Goal: Task Accomplishment & Management: Use online tool/utility

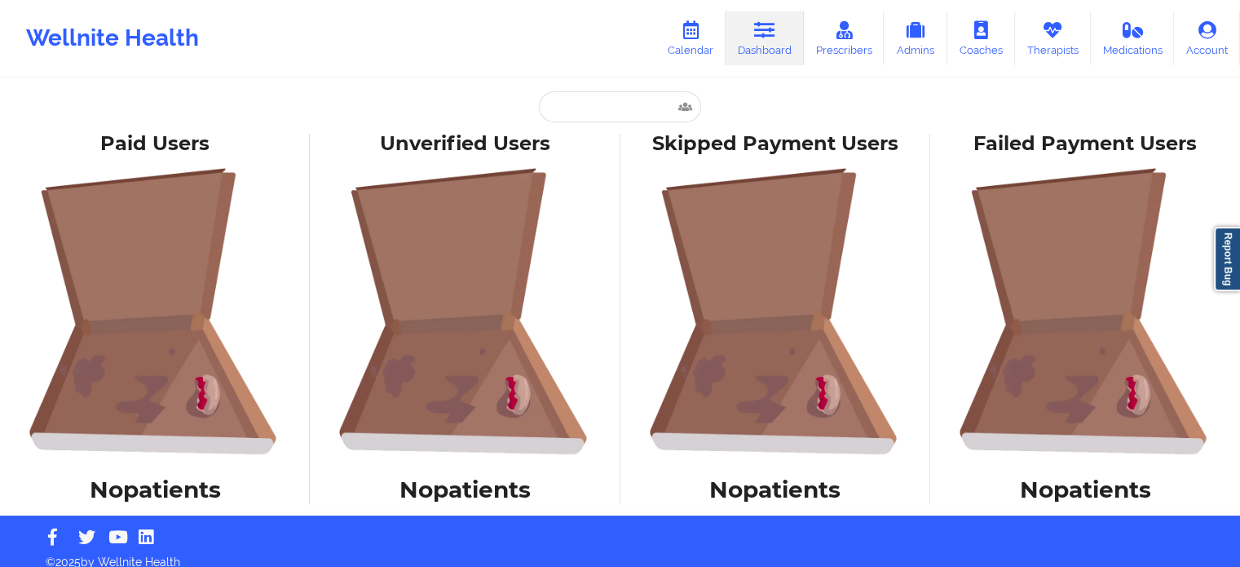
click at [634, 100] on input "text" at bounding box center [619, 106] width 161 height 31
click at [670, 28] on link "Calendar" at bounding box center [691, 38] width 70 height 54
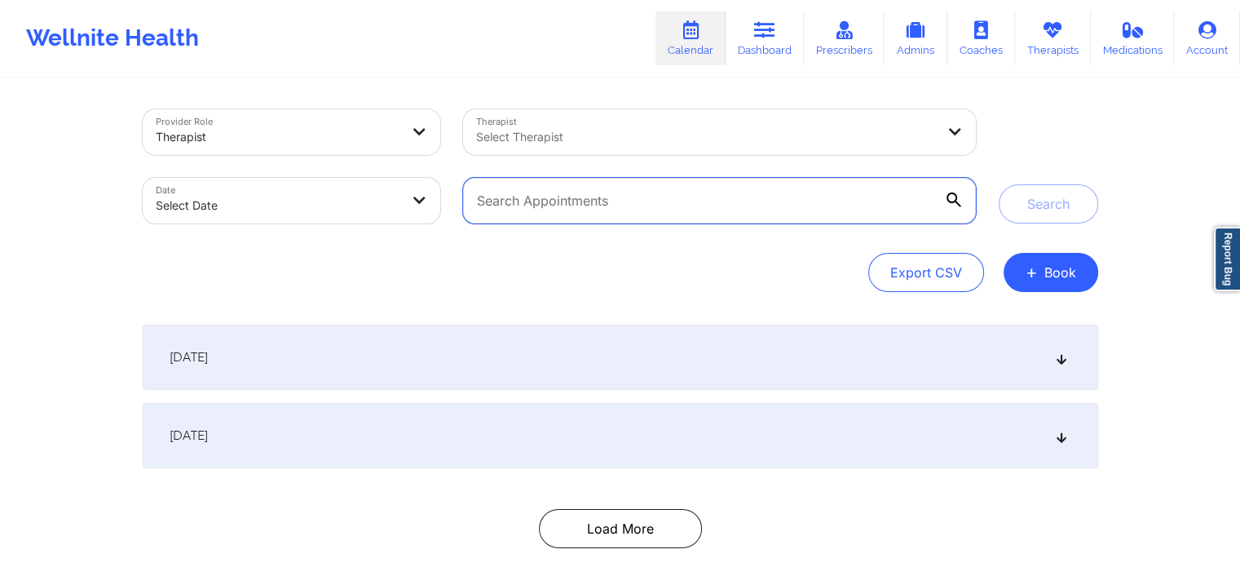
click at [640, 201] on input "text" at bounding box center [719, 201] width 512 height 46
paste input "claudia27.03@hotmail.com"
type input "claudia27.03@hotmail.com"
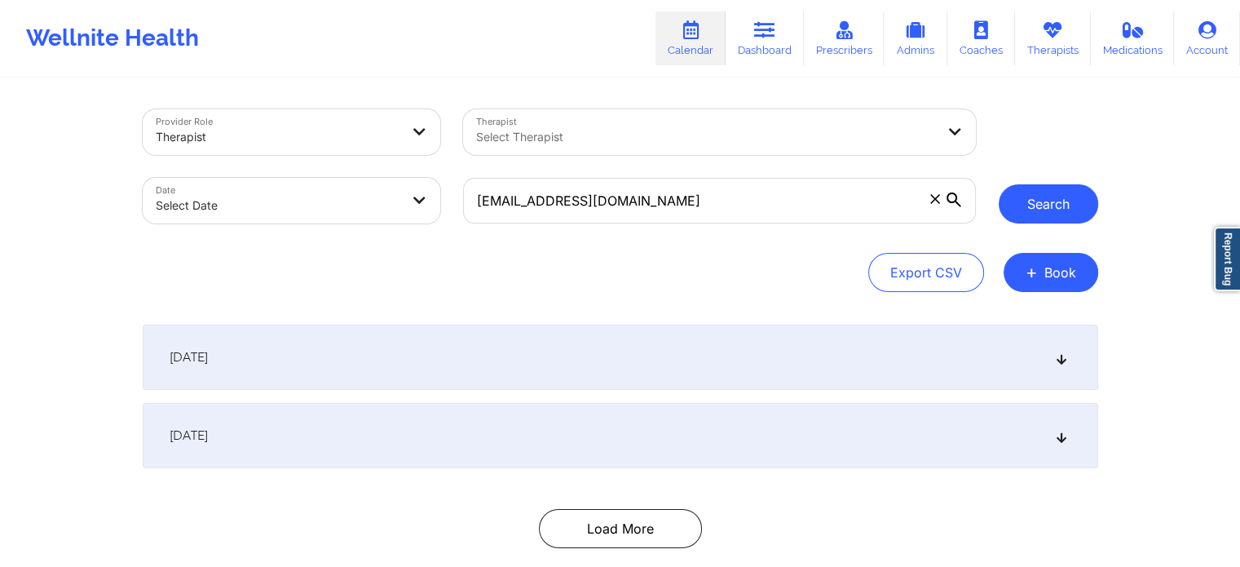
click at [1041, 197] on button "Search" at bounding box center [1049, 203] width 100 height 39
select select "2025-8"
select select "2025-9"
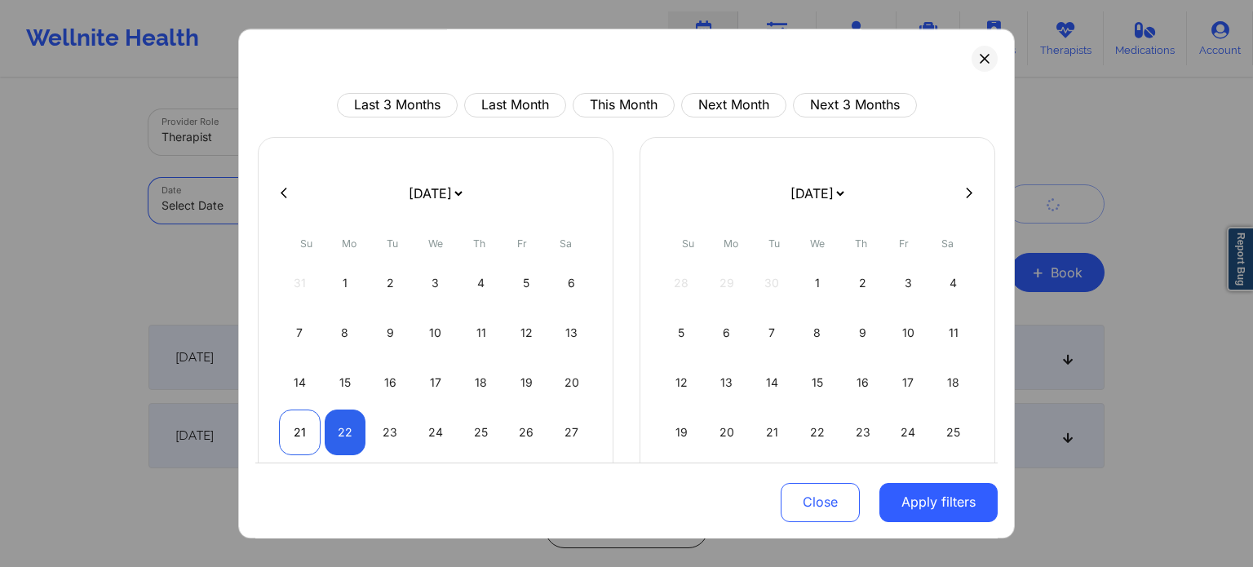
click at [281, 426] on div "21" at bounding box center [300, 432] width 42 height 46
select select "2025-8"
select select "2025-9"
select select "2025-8"
select select "2025-9"
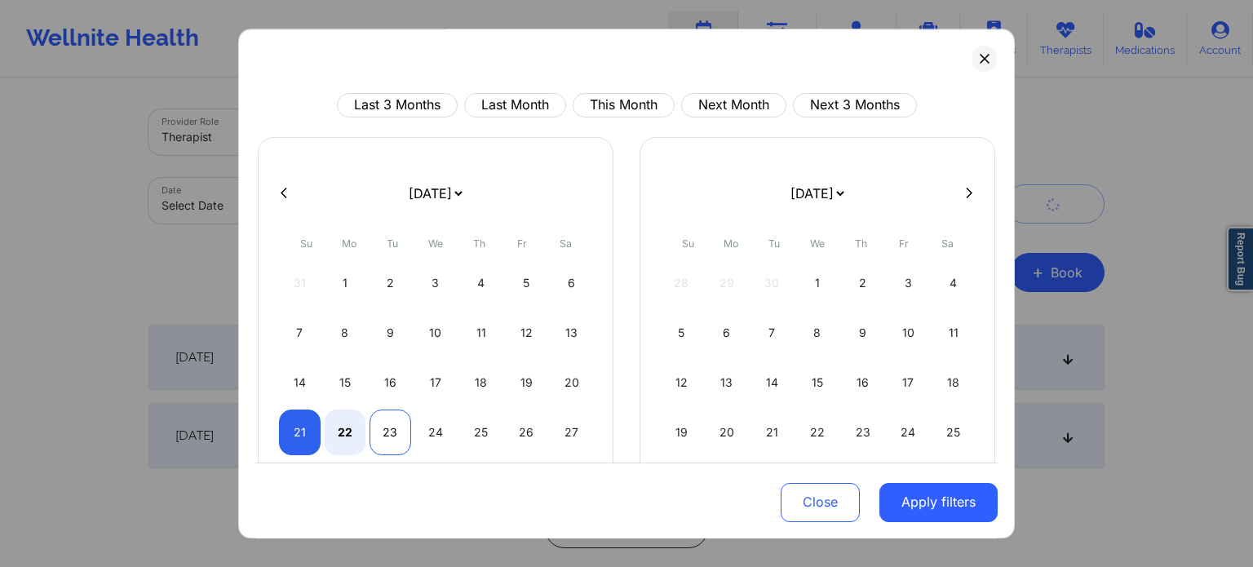
click at [385, 443] on div "23" at bounding box center [390, 432] width 42 height 46
select select "2025-8"
select select "2025-9"
click at [964, 510] on button "Apply filters" at bounding box center [938, 501] width 118 height 39
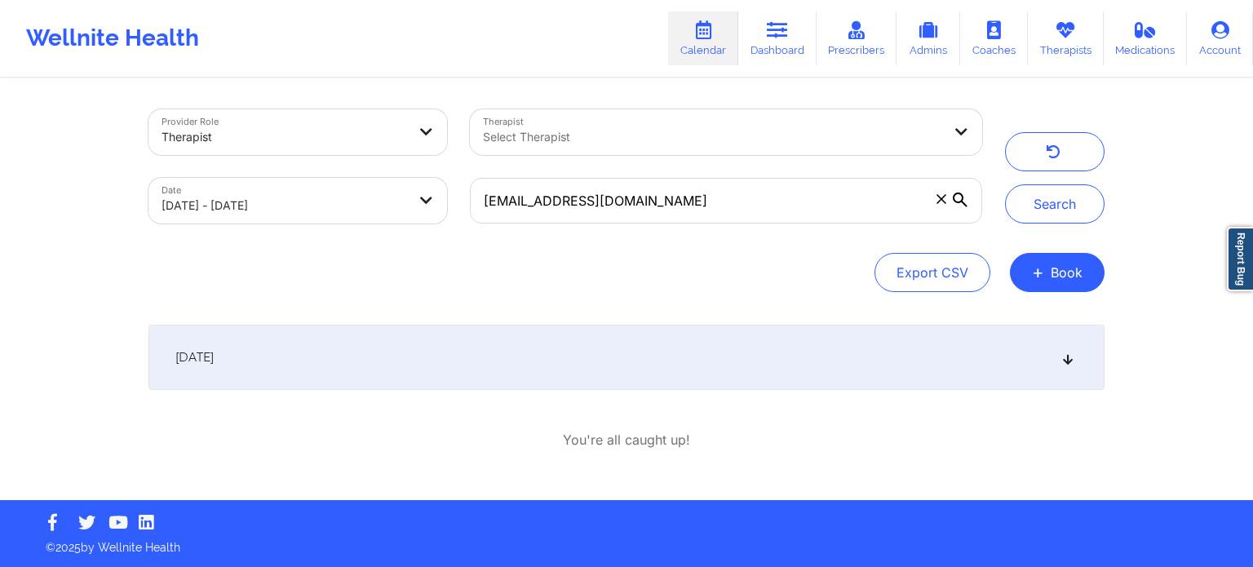
click at [479, 374] on div "September 22, 2025" at bounding box center [626, 357] width 956 height 65
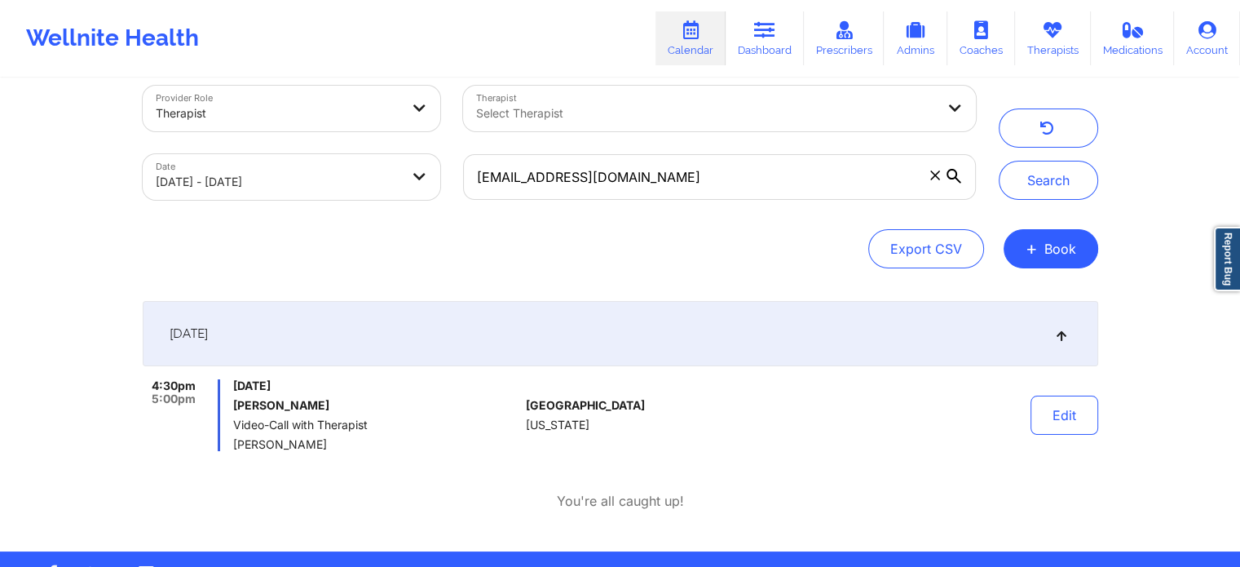
scroll to position [74, 0]
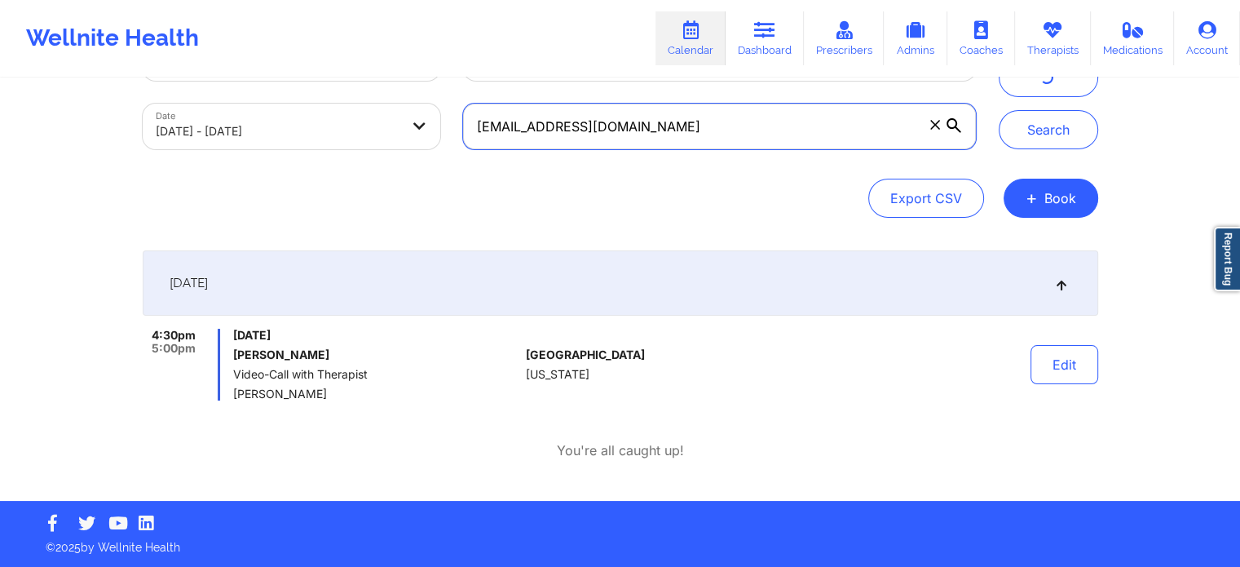
click at [575, 122] on input "claudia27.03@hotmail.com" at bounding box center [719, 127] width 512 height 46
click at [575, 121] on input "claudia27.03@hotmail.com" at bounding box center [719, 127] width 512 height 46
click at [575, 122] on input "claudia27.03@hotmail.com" at bounding box center [719, 127] width 512 height 46
paste input "hakroun12@g"
type input "chakroun12@gmail.com"
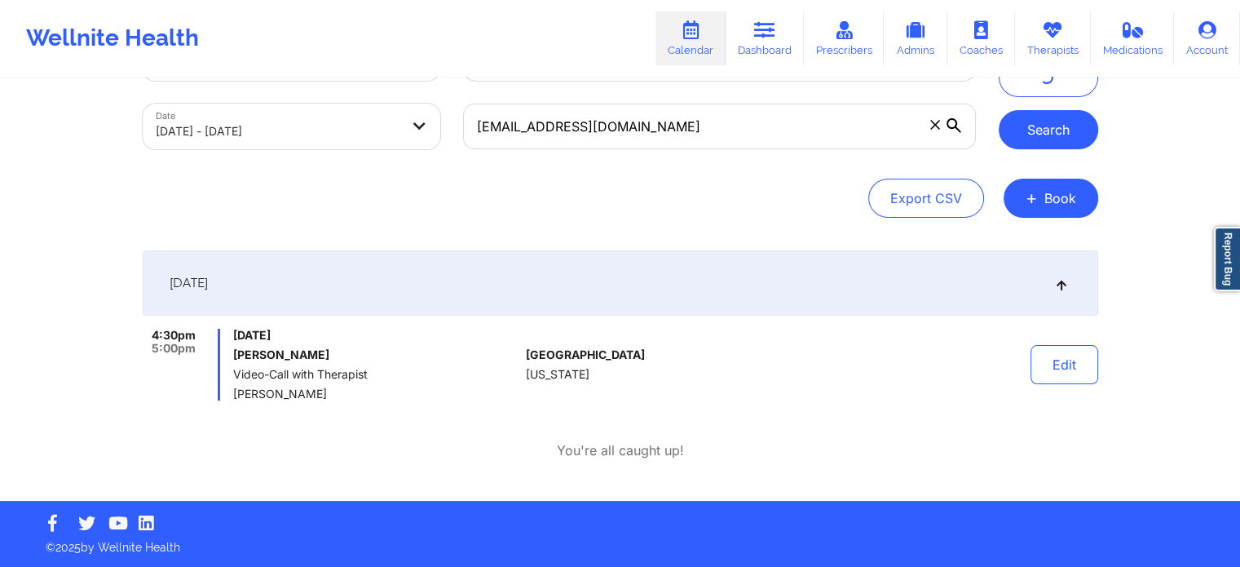
click at [1090, 141] on button "Search" at bounding box center [1049, 129] width 100 height 39
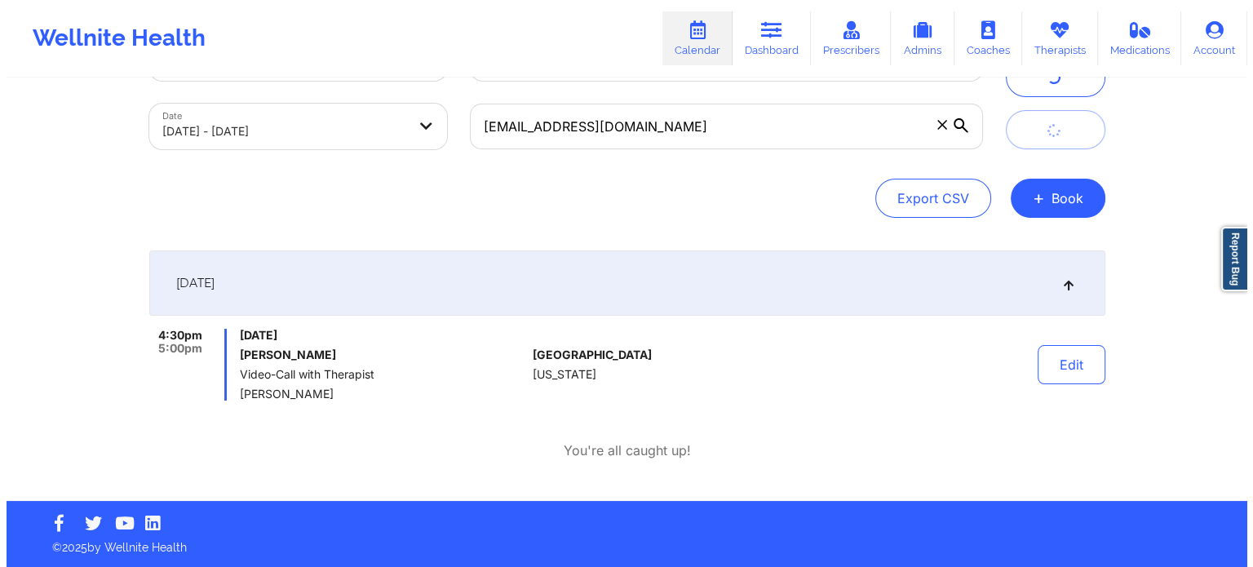
scroll to position [0, 0]
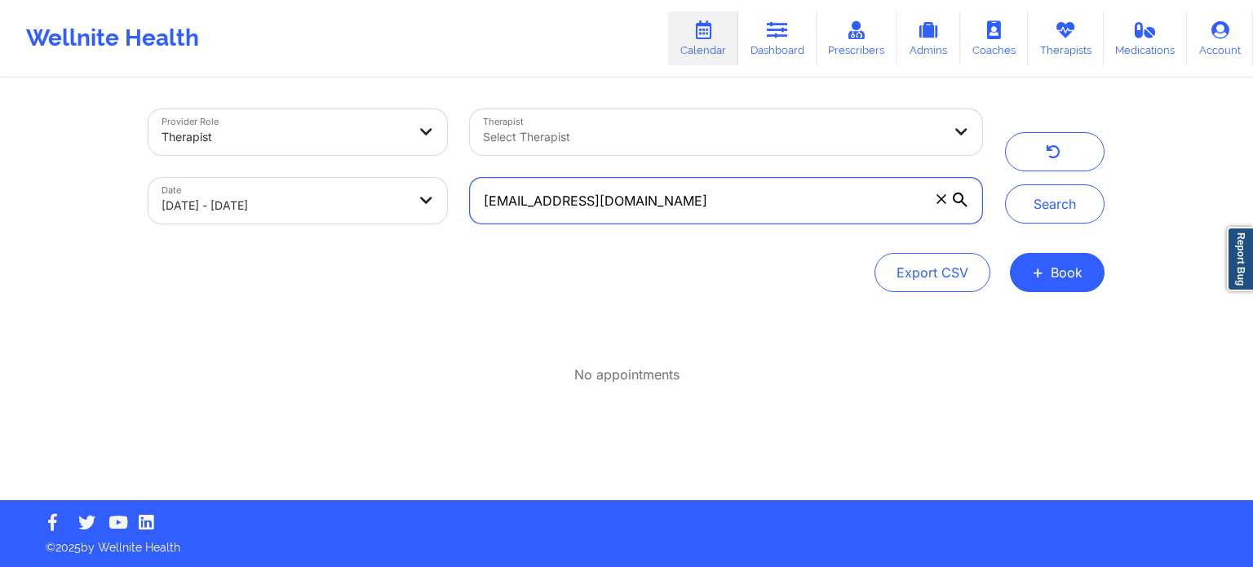
click at [642, 210] on input "chakroun12@gmail.com" at bounding box center [726, 201] width 512 height 46
click at [641, 300] on div "Provider Role Therapist Therapist Select Therapist Date 09/21/2025 - 09/23/2025…" at bounding box center [626, 290] width 979 height 420
click at [634, 134] on div at bounding box center [712, 137] width 459 height 20
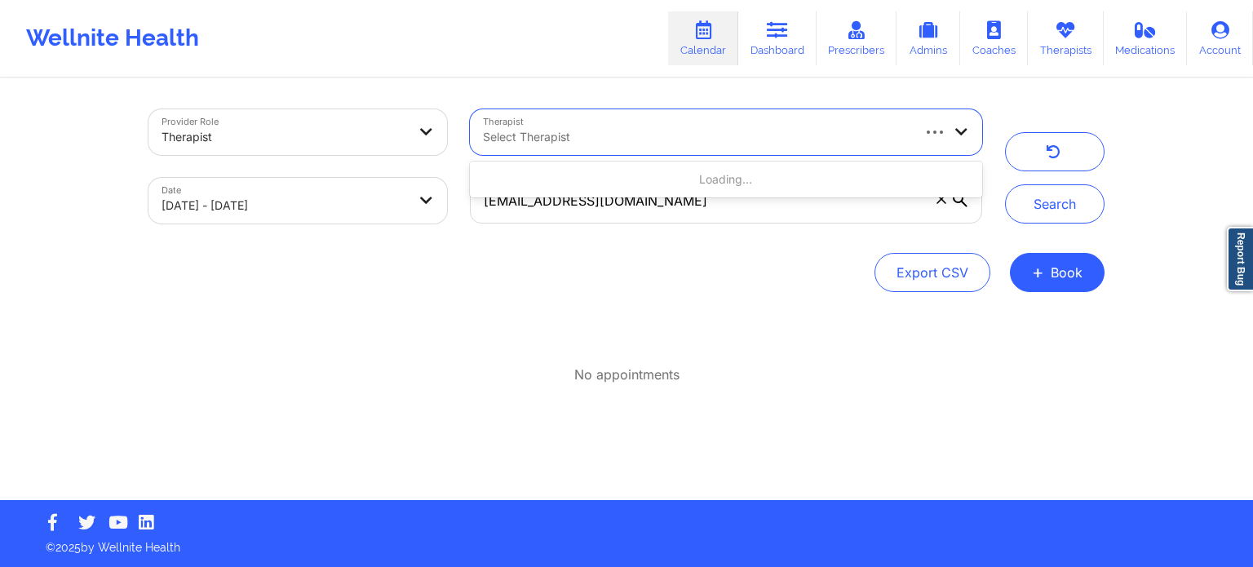
click at [648, 236] on div "Provider Role Therapist Therapist Use Up and Down to choose options, press Ente…" at bounding box center [626, 200] width 956 height 183
click at [660, 141] on div at bounding box center [696, 137] width 427 height 20
click at [680, 184] on div "Loading..." at bounding box center [726, 179] width 512 height 29
type input "DEON WHITESIDE"
click at [717, 307] on div "Provider Role Therapist Therapist Select Therapist Date 09/21/2025 - 09/23/2025…" at bounding box center [626, 290] width 979 height 420
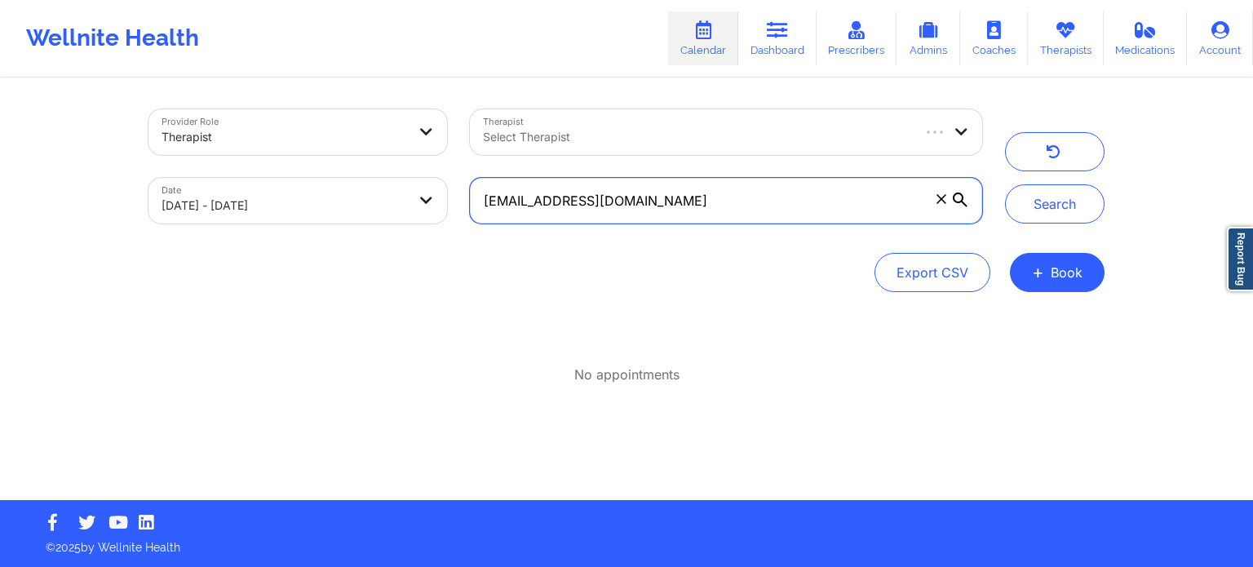
click at [688, 205] on input "chakroun12@gmail.com" at bounding box center [726, 201] width 512 height 46
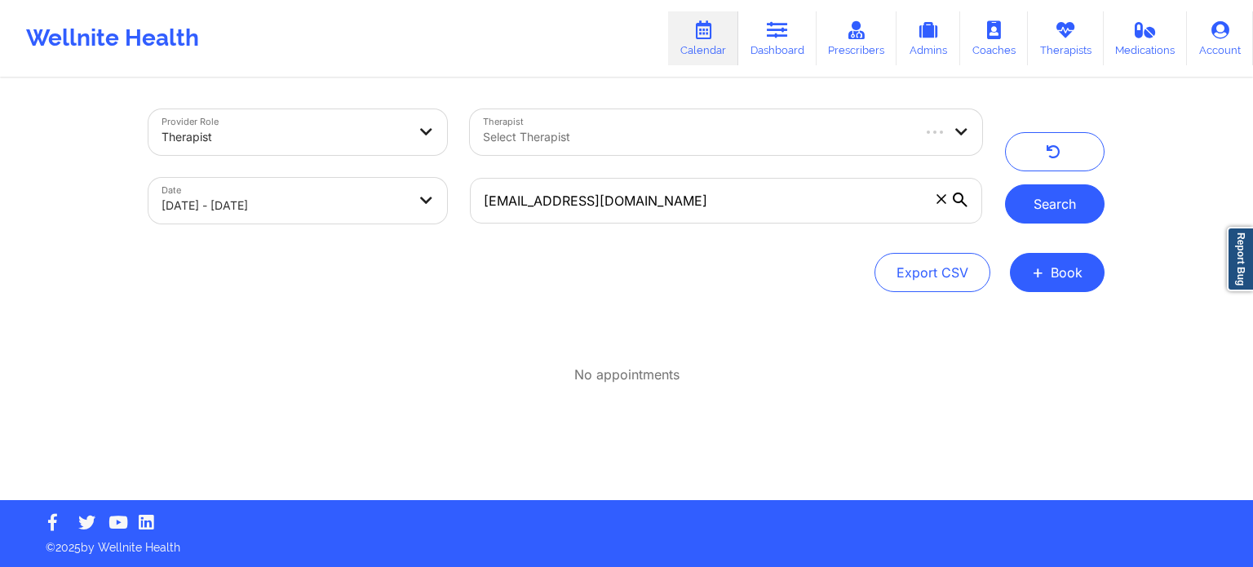
click at [1050, 202] on button "Search" at bounding box center [1055, 203] width 100 height 39
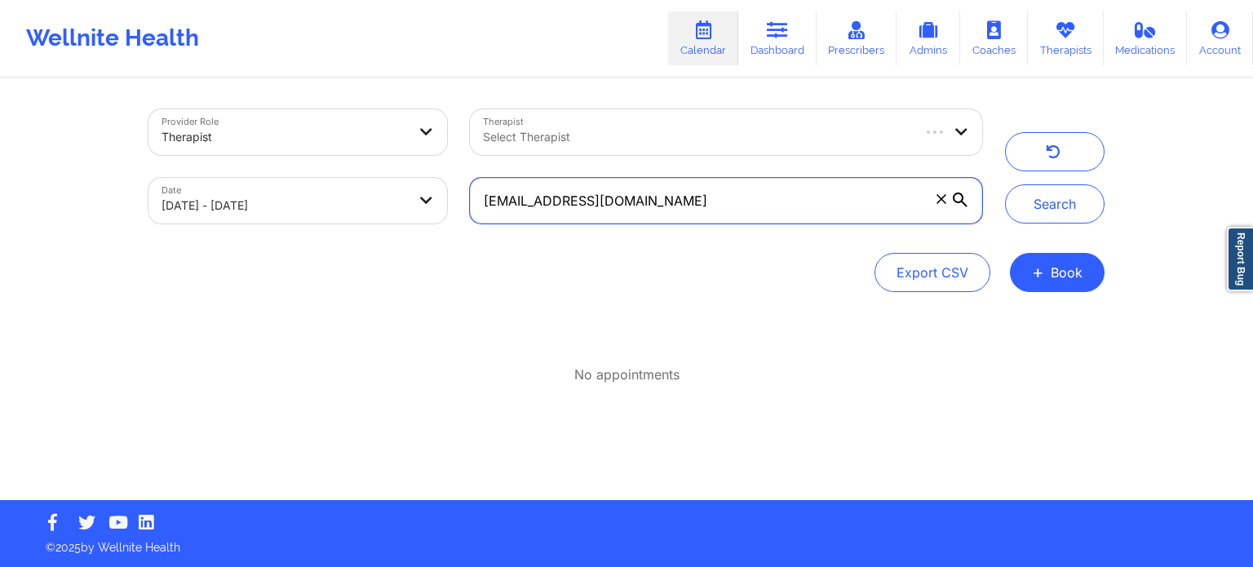
click at [636, 205] on input "chakroun12@gmail.com" at bounding box center [726, 201] width 512 height 46
click at [636, 206] on input "chakroun12@gmail.com" at bounding box center [726, 201] width 512 height 46
paste input "CHAKROUN"
type input "CHAKROUN"
click at [543, 184] on input "CHAKROUN" at bounding box center [726, 201] width 512 height 46
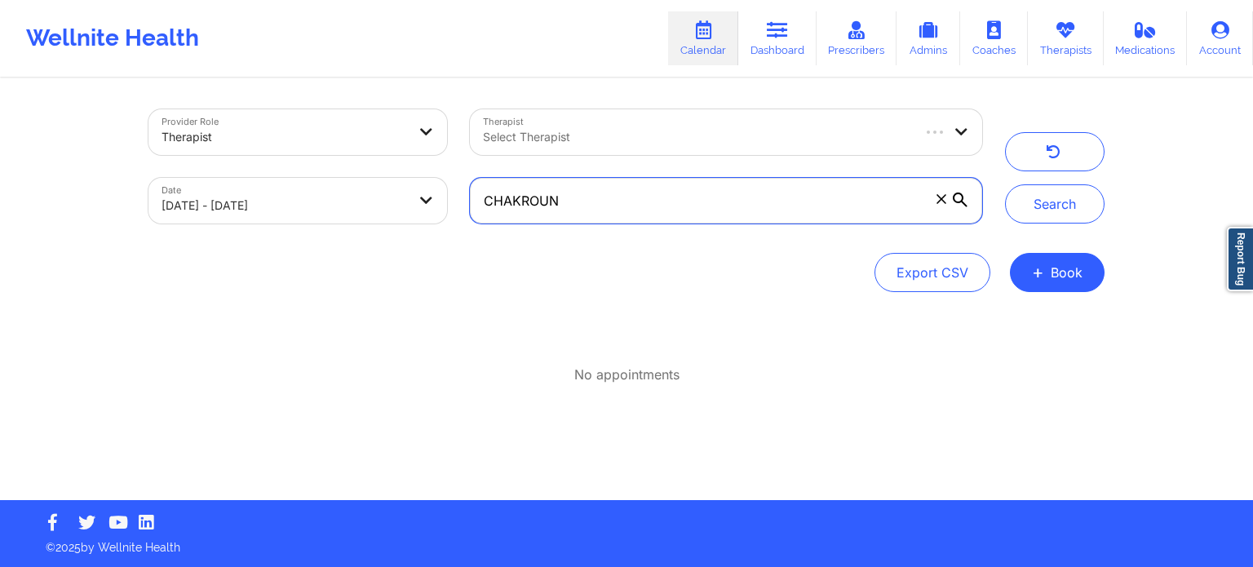
click at [485, 192] on input "CHAKROUN" at bounding box center [726, 201] width 512 height 46
drag, startPoint x: 613, startPoint y: 184, endPoint x: 286, endPoint y: 205, distance: 327.7
click at [290, 205] on div "Provider Role Therapist Therapist Select Therapist Date 09/21/2025 - 09/23/2025…" at bounding box center [565, 166] width 856 height 137
paste input "CHAKROUN"
type input "SIRINE CHAKROUN"
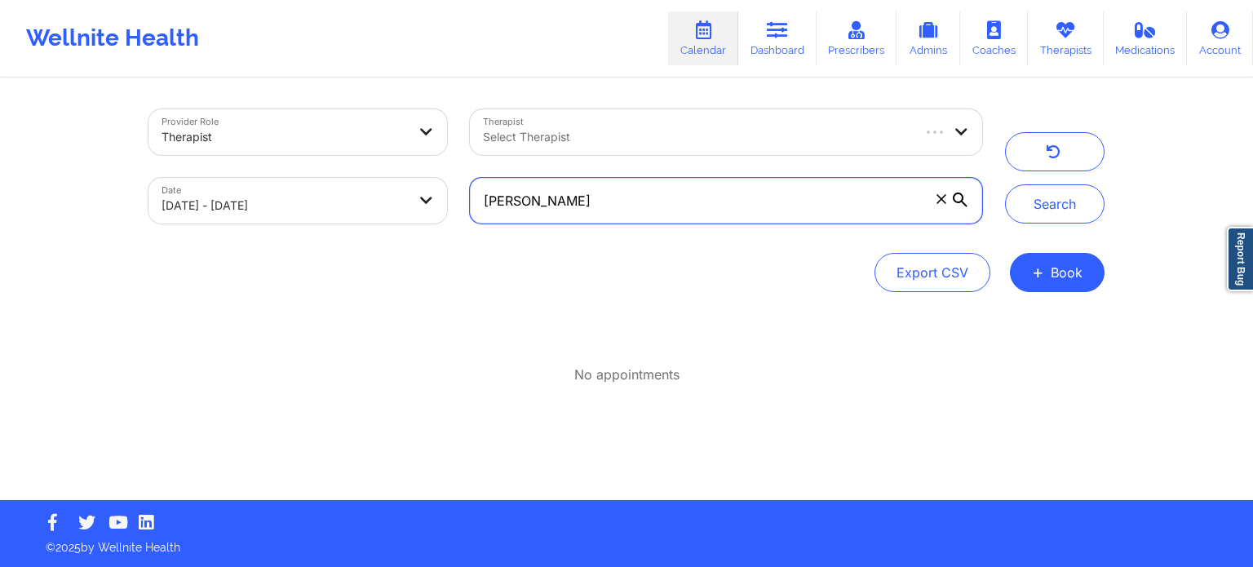
click at [1005, 184] on button "Search" at bounding box center [1055, 203] width 100 height 39
click at [701, 139] on div at bounding box center [696, 137] width 427 height 20
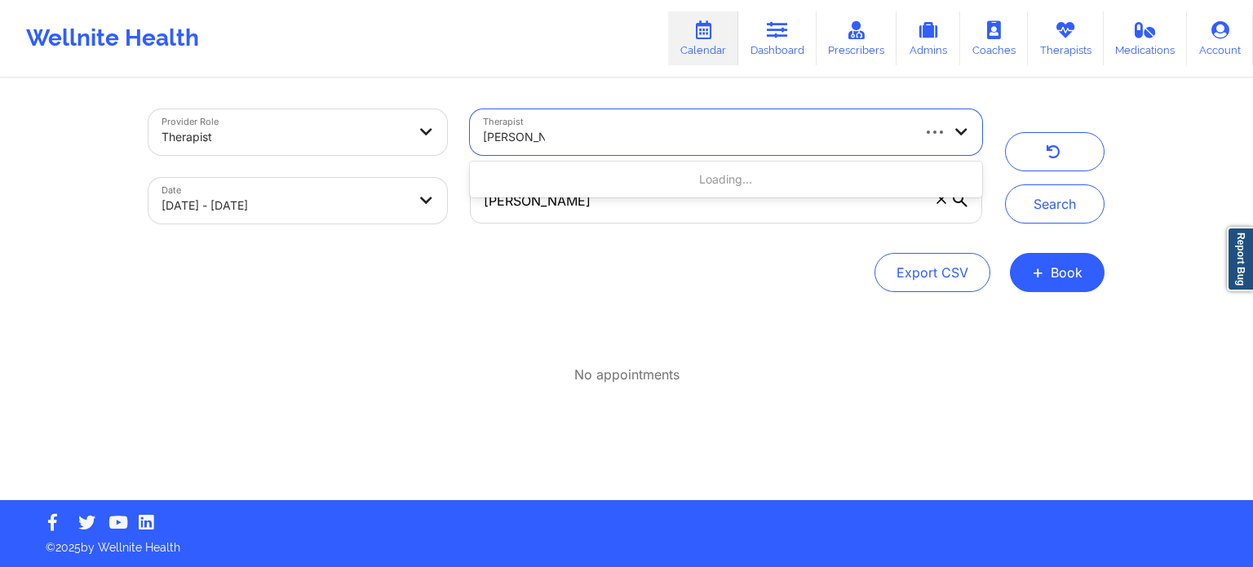
type input "DEON WHI"
click at [927, 226] on div "SIRINE CHAKROUN" at bounding box center [725, 200] width 535 height 69
click at [940, 205] on span at bounding box center [941, 199] width 16 height 16
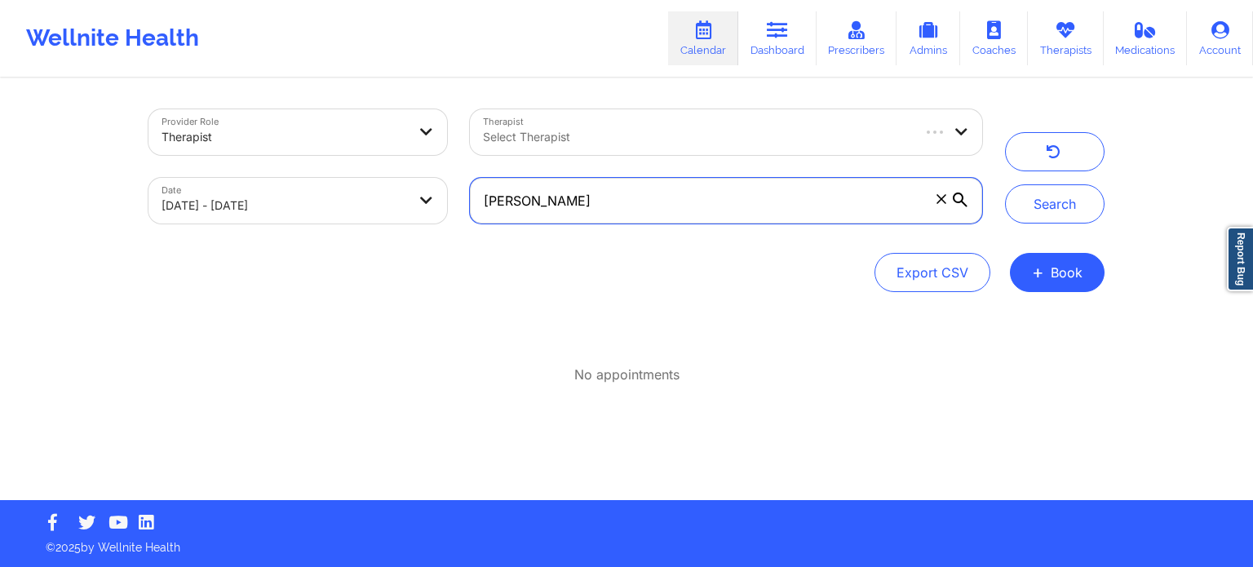
click at [940, 205] on input "SIRINE CHAKROUN" at bounding box center [726, 201] width 512 height 46
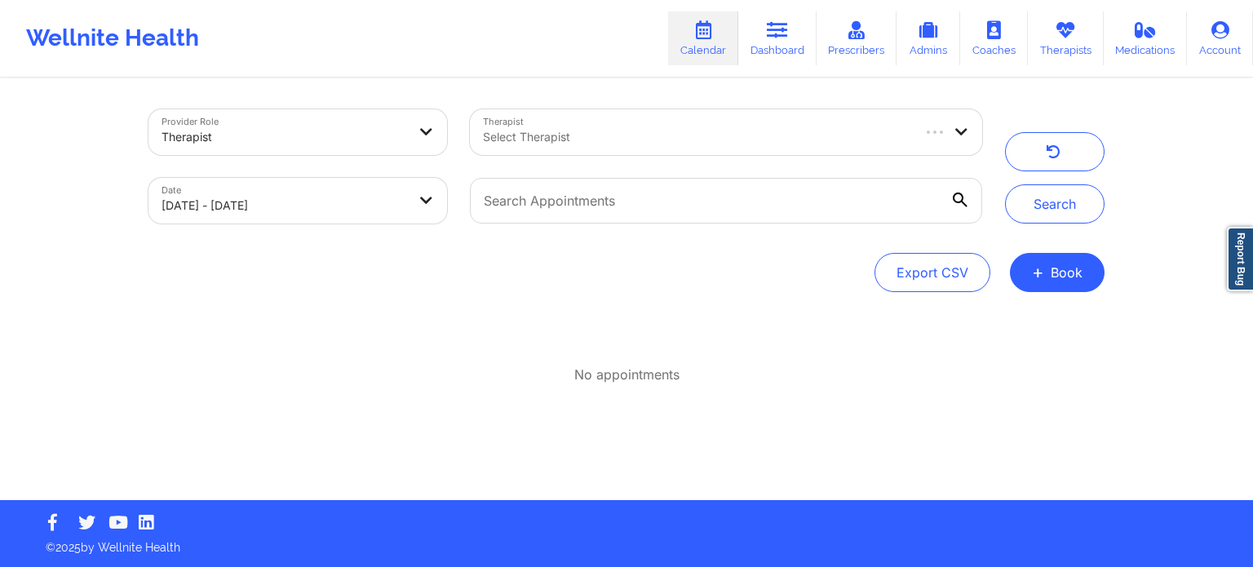
click at [716, 138] on div at bounding box center [696, 137] width 427 height 20
type input "DEON WHTESIDE"
click at [674, 329] on div "No appointments" at bounding box center [626, 355] width 956 height 60
click at [725, 25] on link "Calendar" at bounding box center [703, 38] width 70 height 54
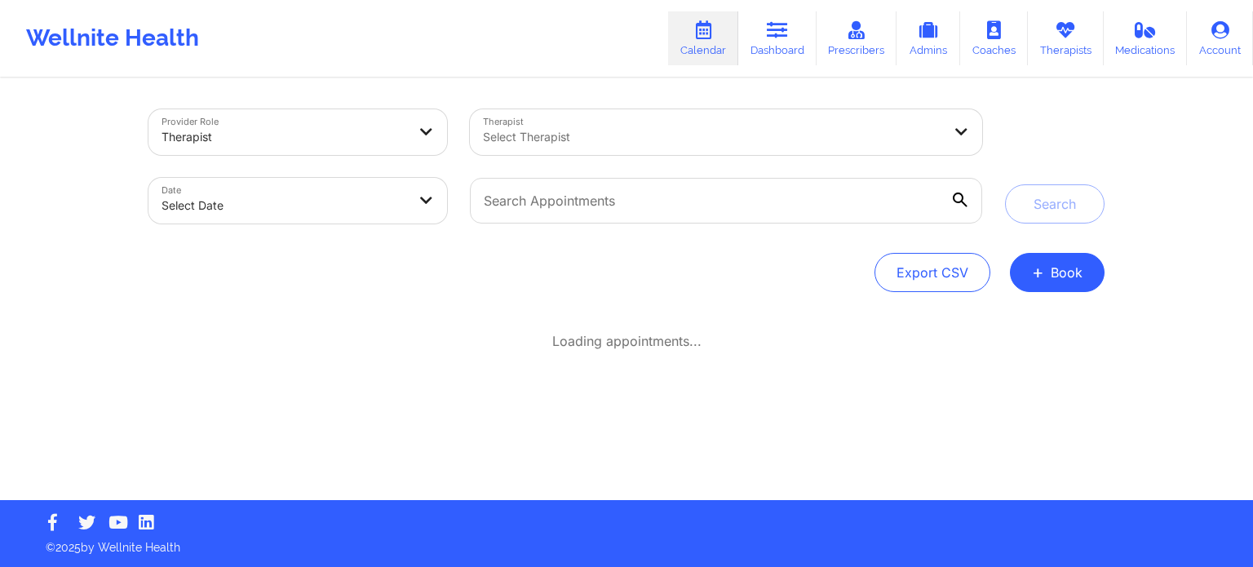
click at [685, 140] on div at bounding box center [712, 137] width 459 height 20
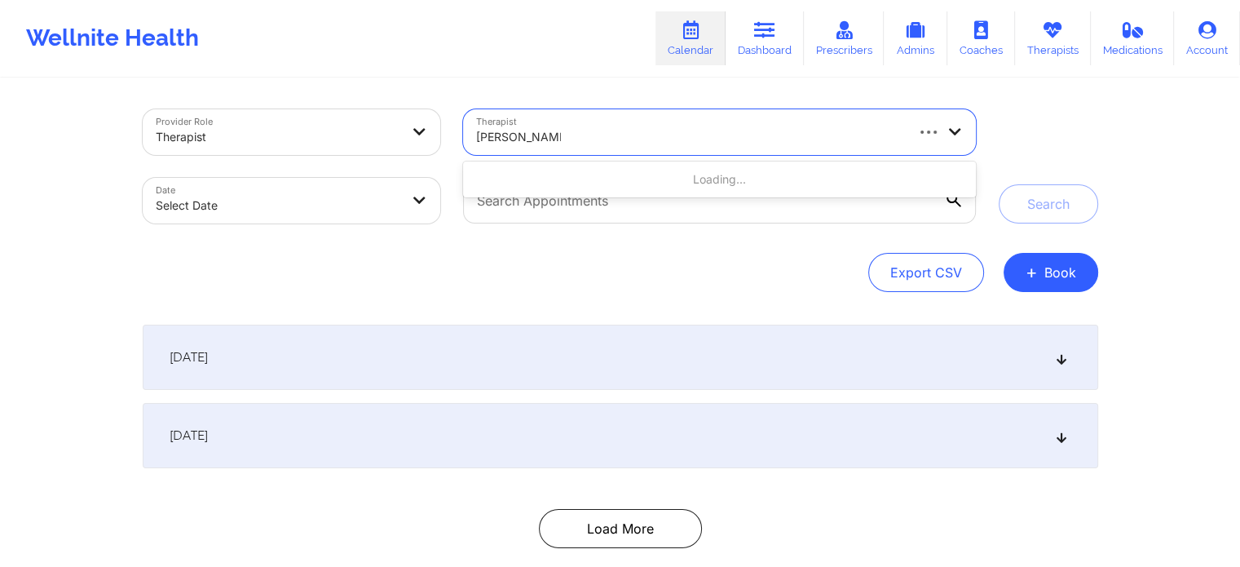
type input "Deon whiteside"
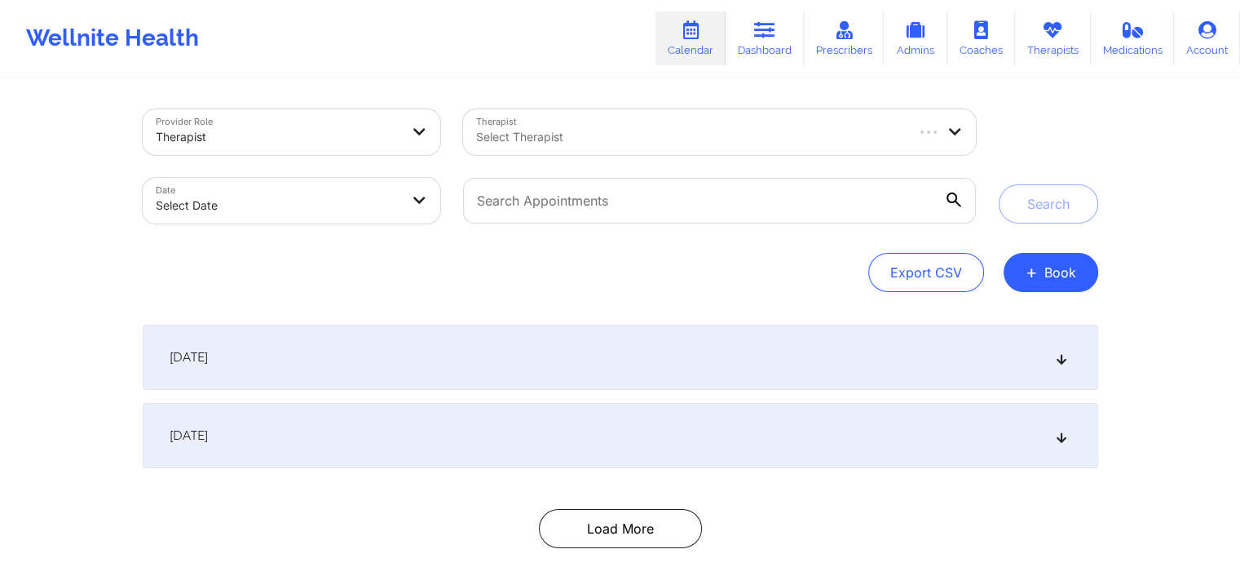
click at [317, 224] on div "Date Select Date" at bounding box center [291, 200] width 321 height 69
click at [287, 193] on body "Wellnite Health Calendar Dashboard Prescribers Admins Coaches Therapists Medica…" at bounding box center [620, 283] width 1240 height 567
select select "2025-8"
select select "2025-9"
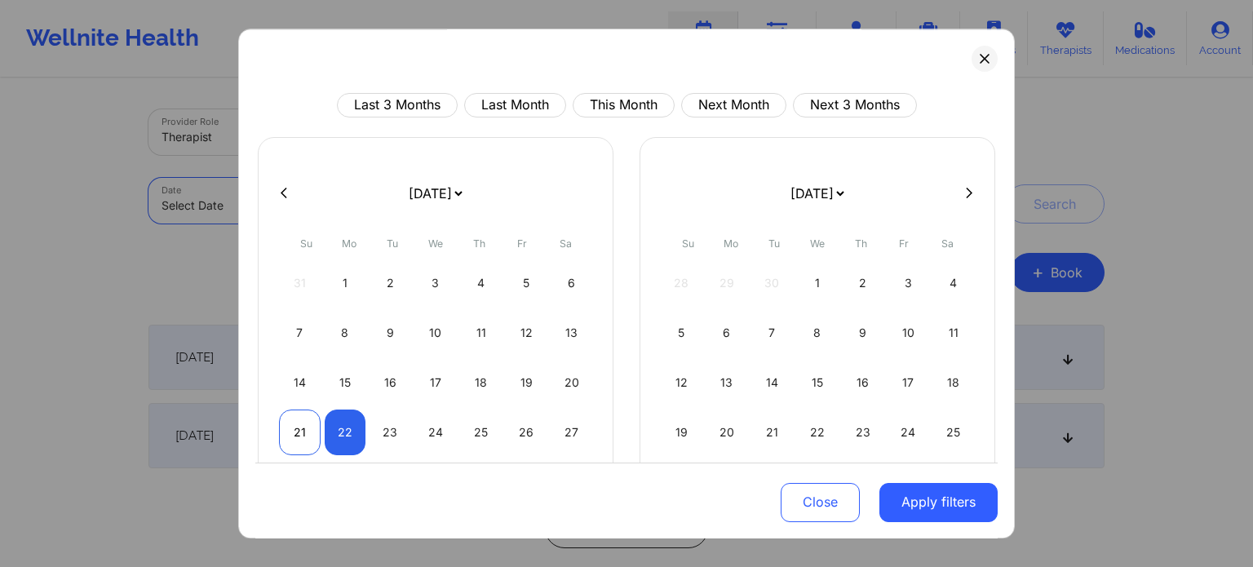
click at [299, 433] on div "21" at bounding box center [300, 432] width 42 height 46
select select "2025-8"
select select "2025-9"
click at [395, 434] on div "23" at bounding box center [390, 432] width 42 height 46
select select "2025-8"
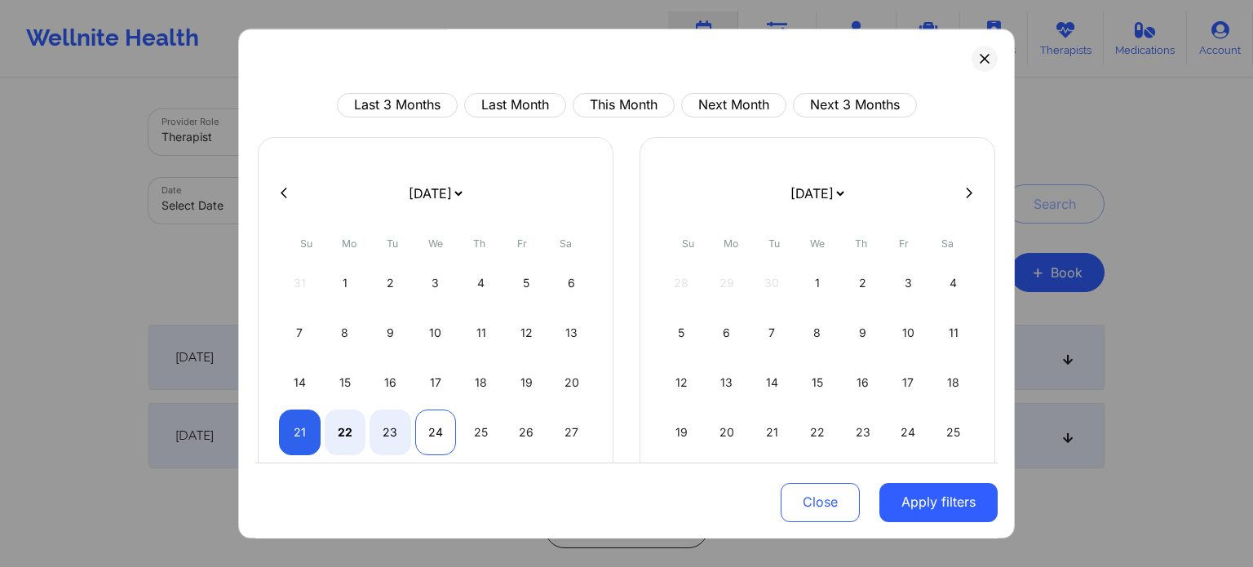
select select "2025-9"
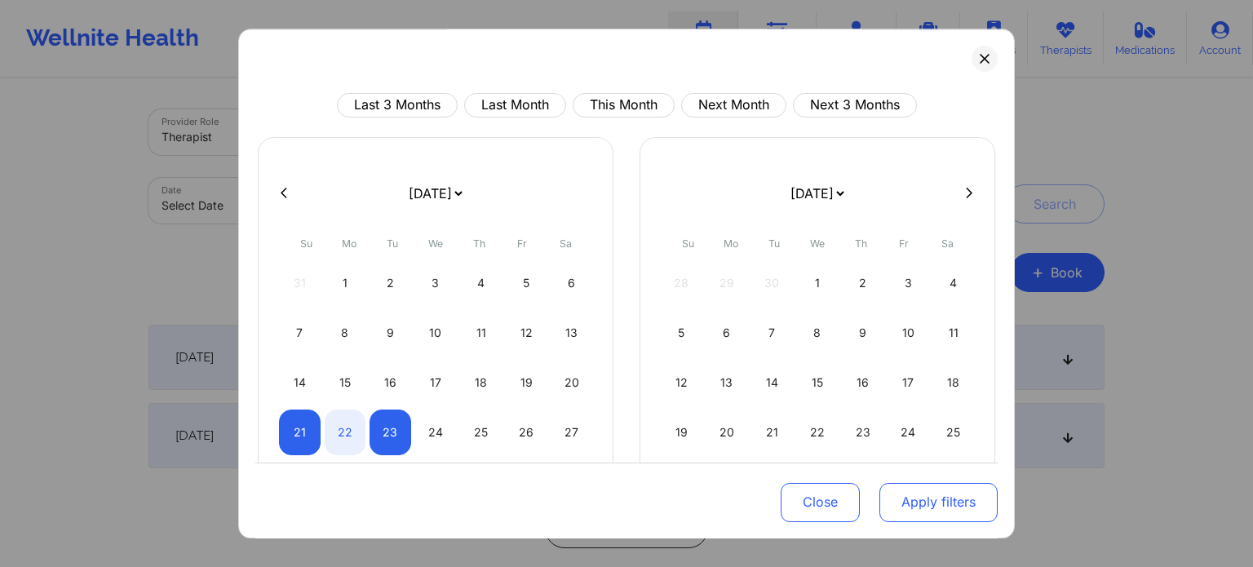
click at [932, 506] on button "Apply filters" at bounding box center [938, 501] width 118 height 39
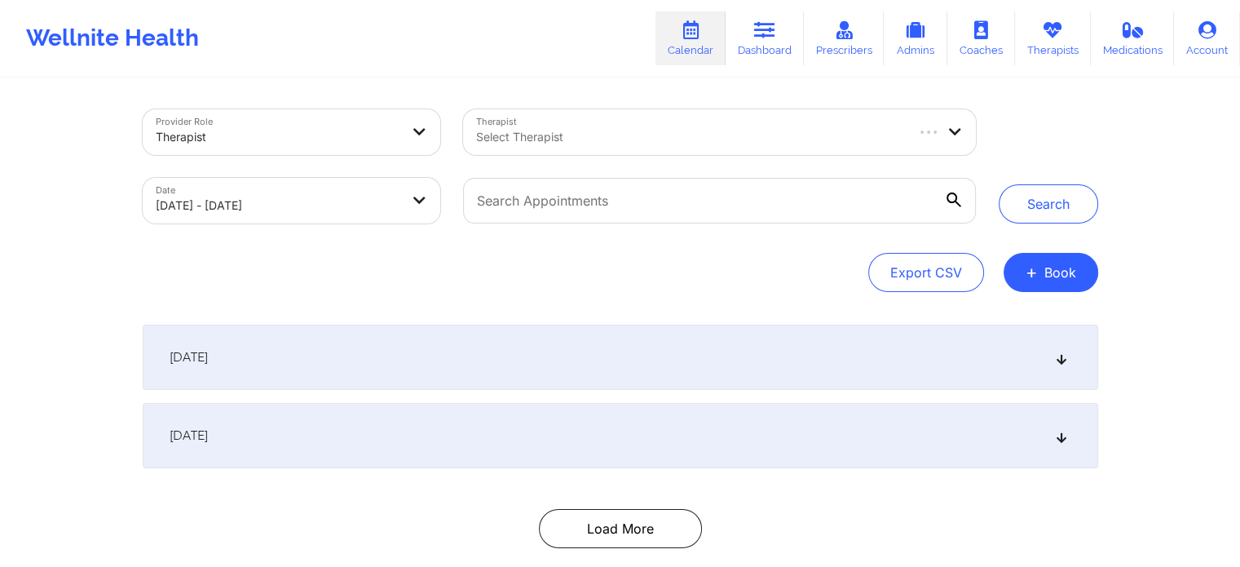
click at [692, 128] on div at bounding box center [689, 137] width 427 height 20
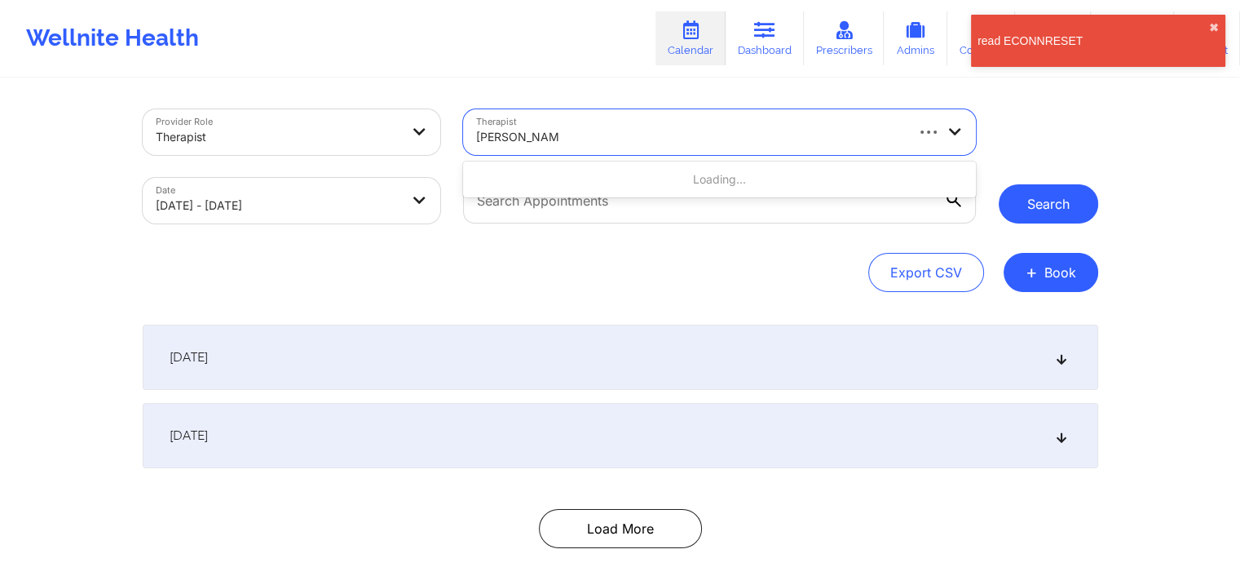
type input "deon whiteside"
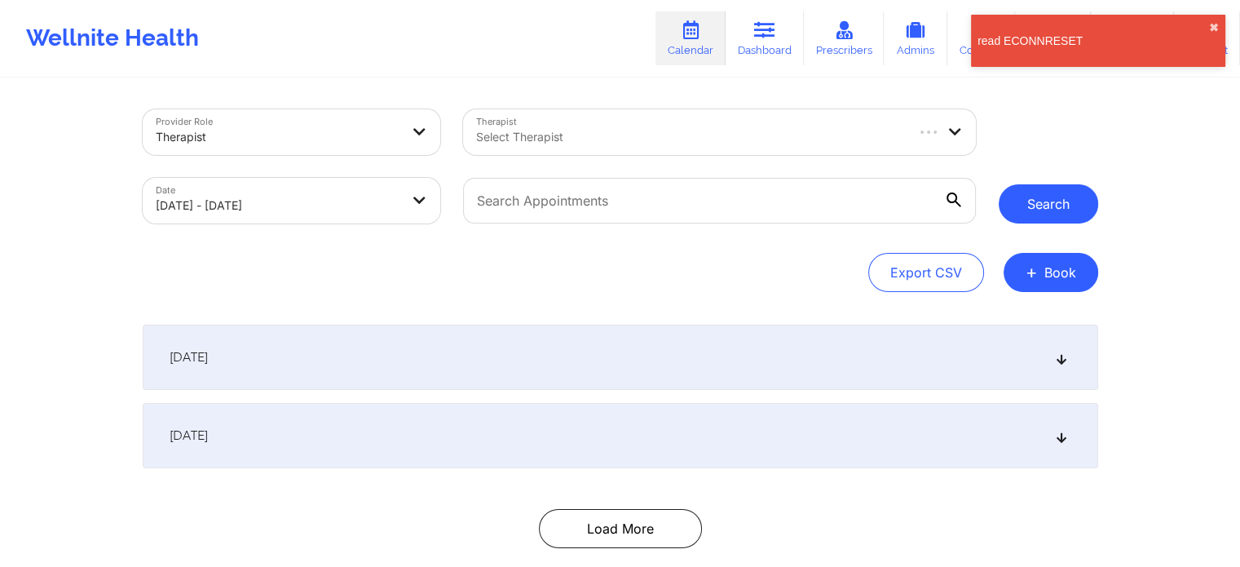
click at [1060, 213] on button "Search" at bounding box center [1049, 203] width 100 height 39
click at [1213, 30] on button "✖︎" at bounding box center [1215, 27] width 10 height 13
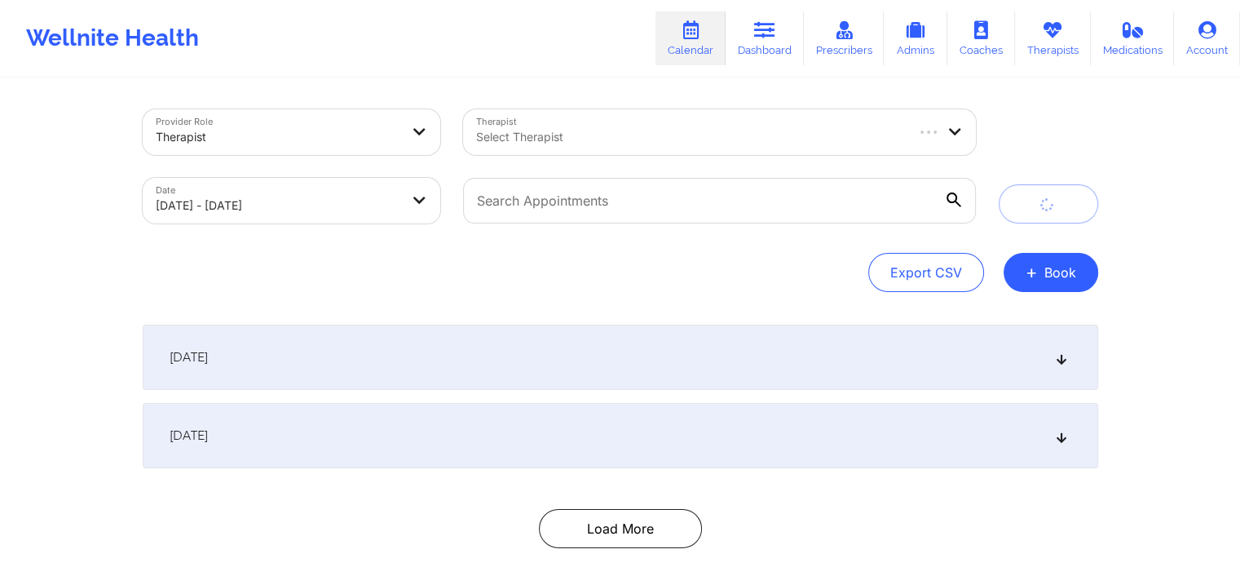
click at [1148, 144] on div "Provider Role Therapist Therapist Select Therapist Date 09/21/2025 - 09/23/2025…" at bounding box center [620, 294] width 1240 height 589
click at [721, 218] on input "text" at bounding box center [719, 201] width 512 height 46
click at [803, 261] on div "Export CSV + Book" at bounding box center [621, 272] width 956 height 39
click at [773, 92] on div "Provider Role Therapist Therapist Select Therapist Date 09/21/2025 - 09/23/2025…" at bounding box center [620, 334] width 979 height 509
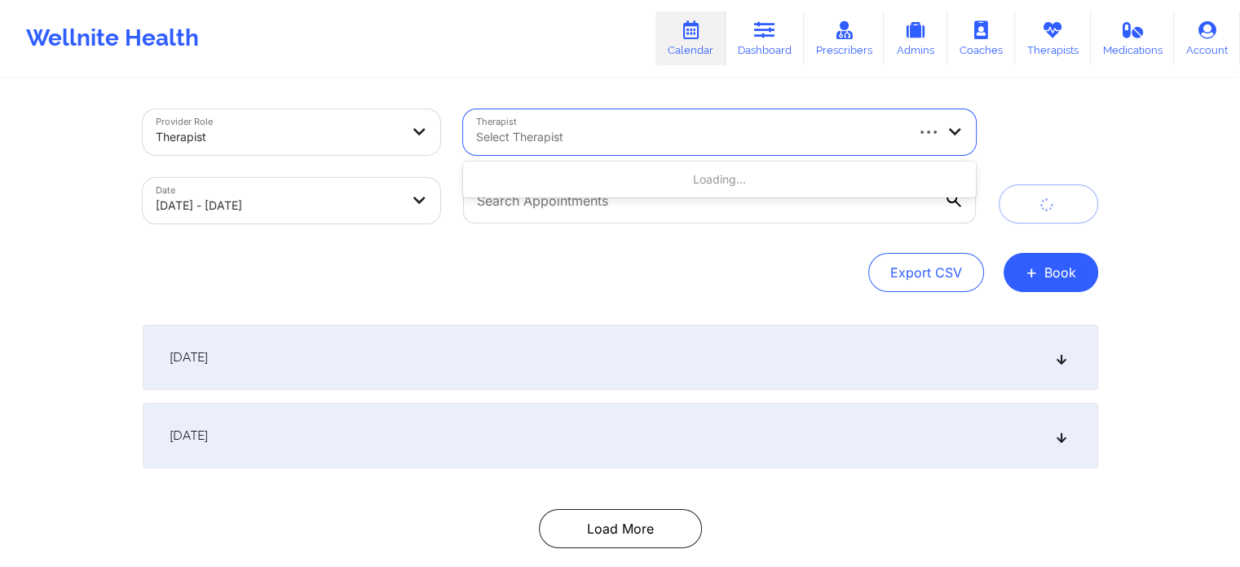
click at [755, 139] on div at bounding box center [689, 137] width 427 height 20
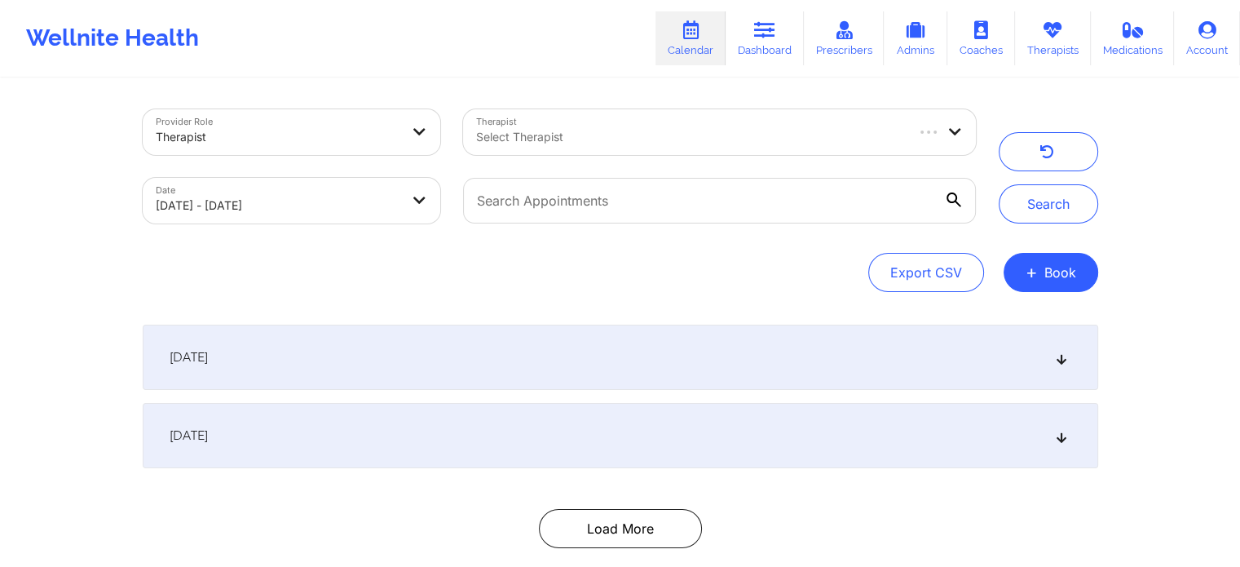
click at [751, 294] on div "Provider Role Therapist Therapist Select Therapist Date 09/21/2025 - 09/23/2025…" at bounding box center [620, 334] width 979 height 509
click at [637, 211] on input "text" at bounding box center [719, 201] width 512 height 46
click at [613, 123] on div "Select Therapist" at bounding box center [700, 132] width 474 height 46
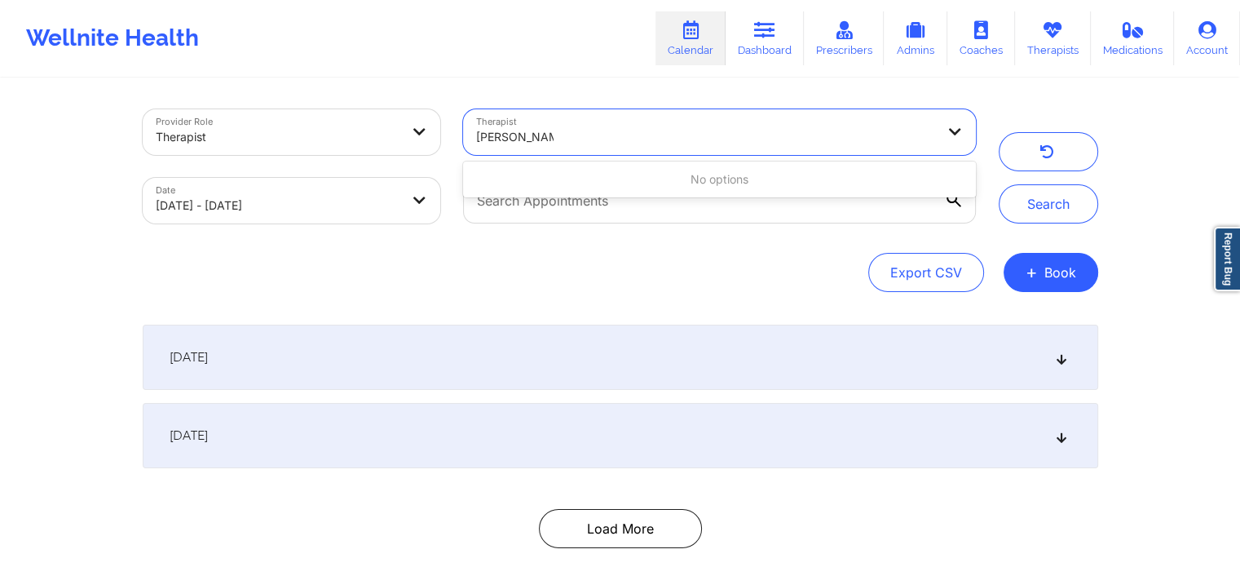
type input "deon whiteside"
click at [999, 184] on button "Search" at bounding box center [1049, 203] width 100 height 39
click at [700, 24] on icon at bounding box center [690, 30] width 21 height 18
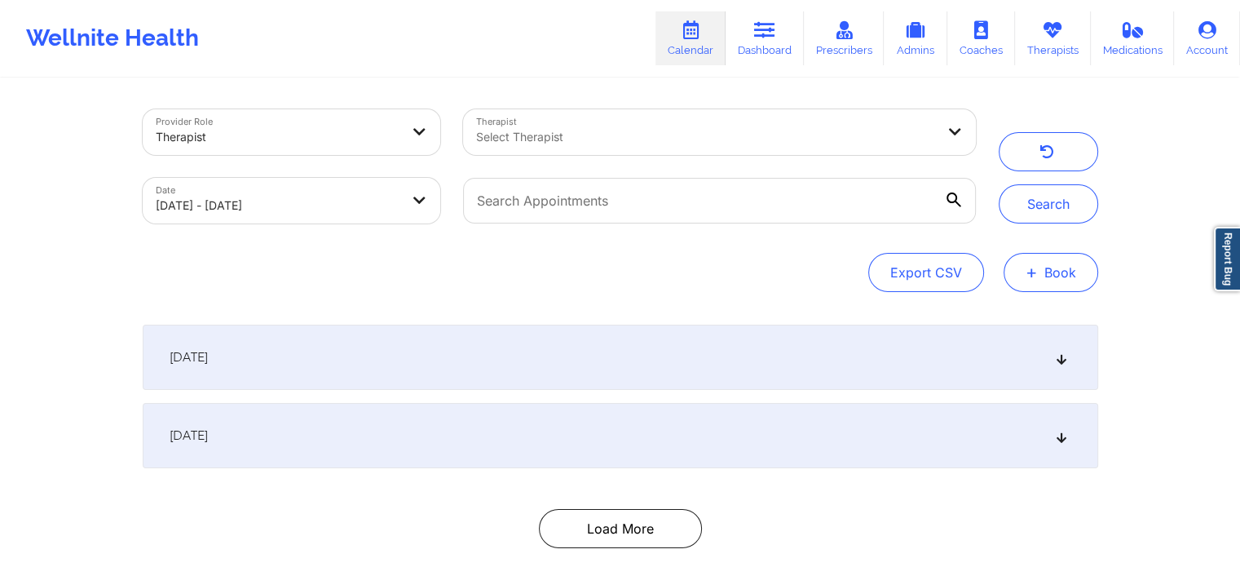
click at [1050, 267] on button "+ Book" at bounding box center [1051, 272] width 95 height 39
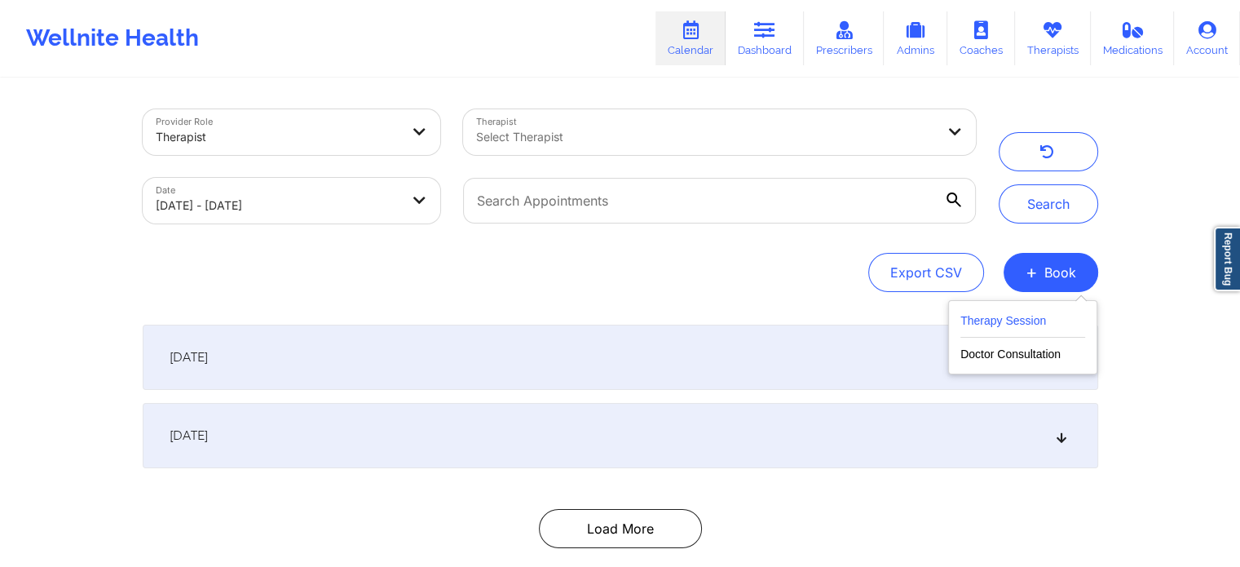
click at [994, 327] on button "Therapy Session" at bounding box center [1023, 324] width 125 height 27
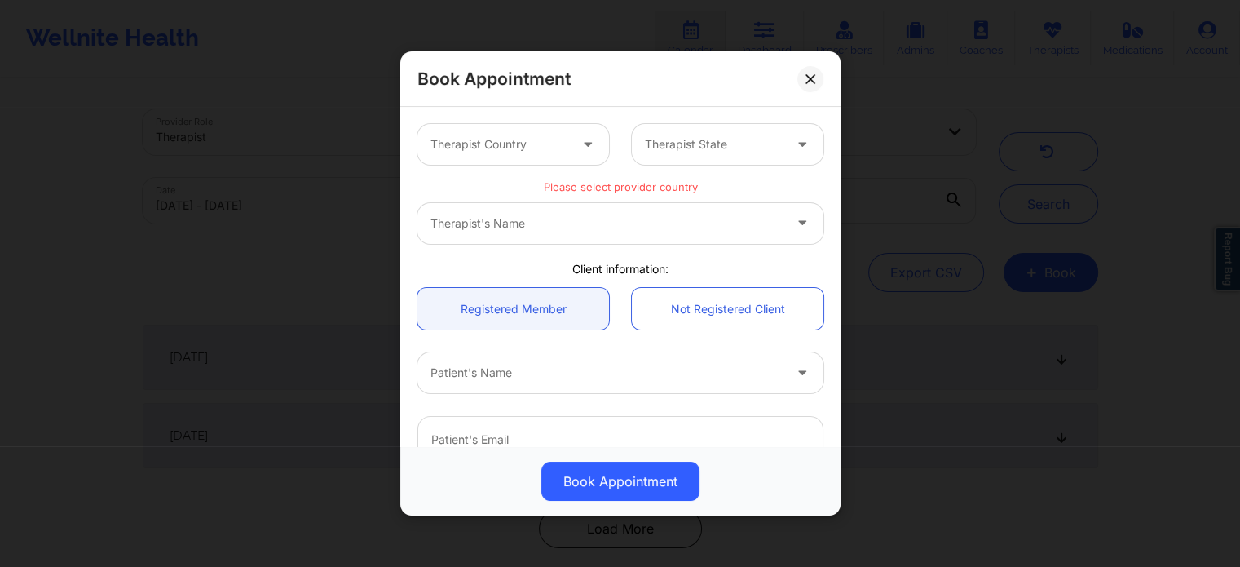
click at [506, 148] on div at bounding box center [500, 145] width 138 height 20
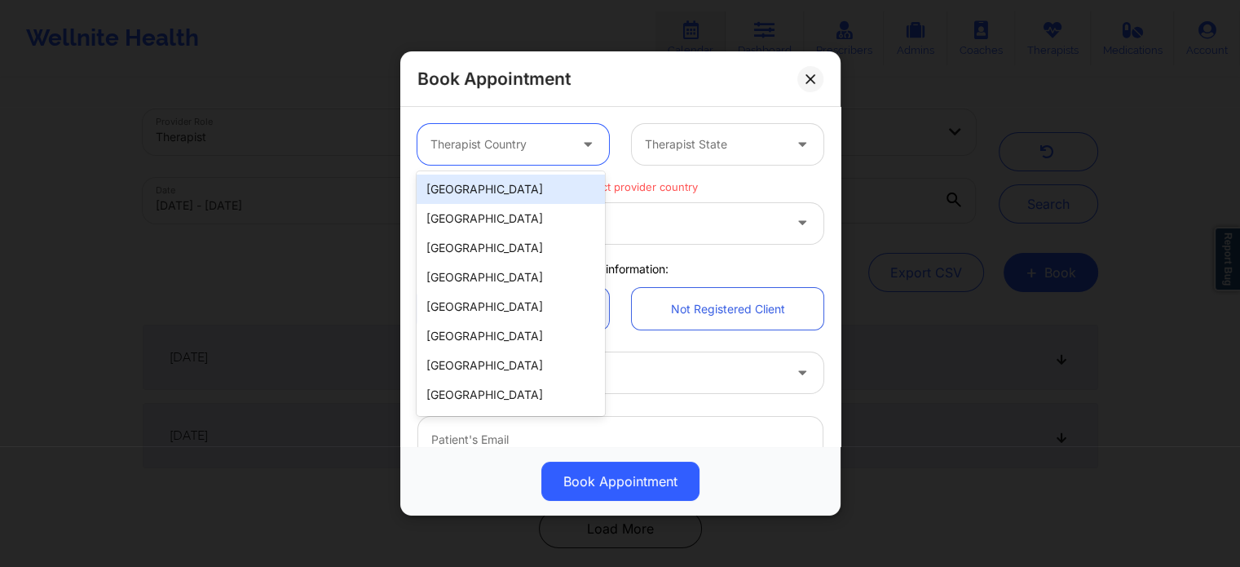
click at [506, 191] on div "United States" at bounding box center [511, 189] width 188 height 29
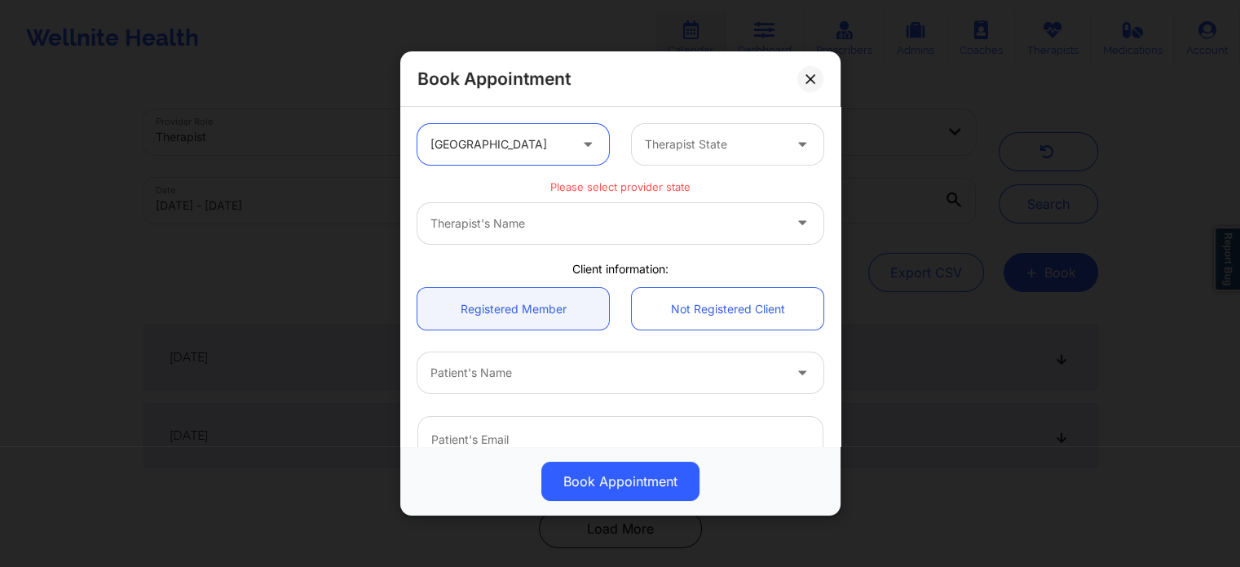
click at [753, 153] on div at bounding box center [714, 145] width 138 height 20
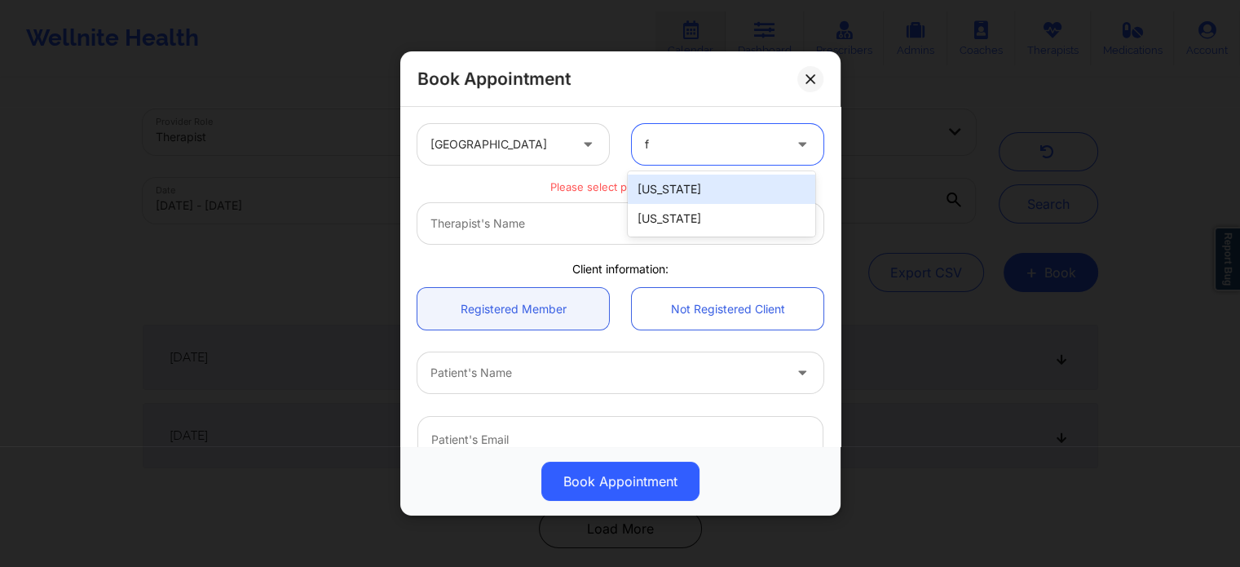
type input "fl"
click at [708, 198] on div "Florida" at bounding box center [722, 189] width 188 height 29
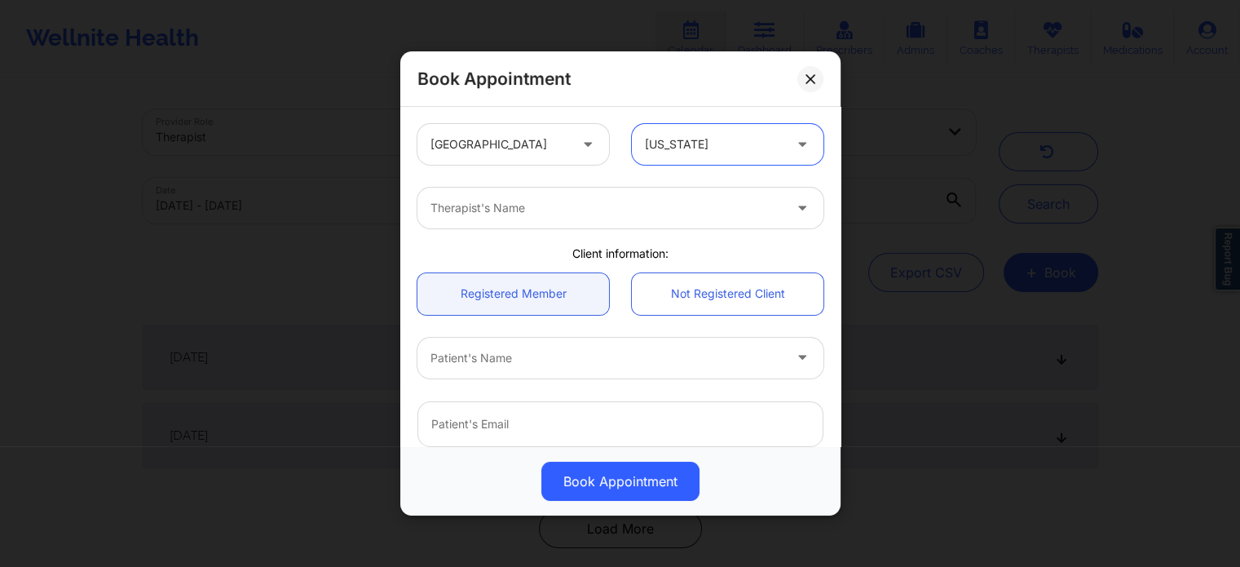
click at [586, 210] on div at bounding box center [607, 208] width 352 height 20
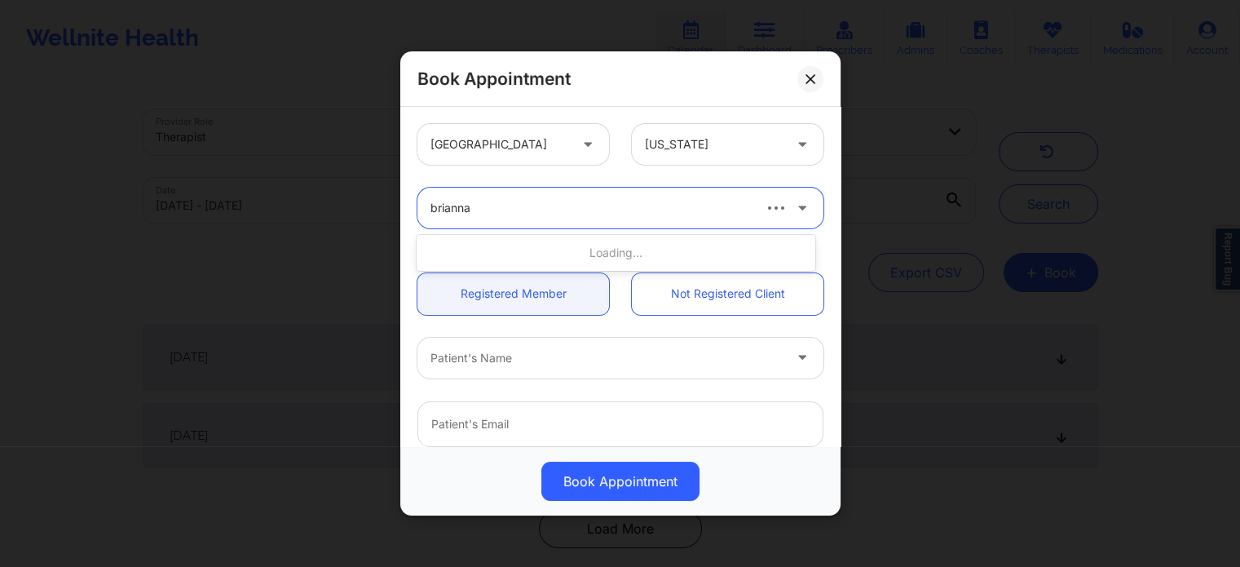
type input "brianna"
click at [577, 210] on div at bounding box center [591, 208] width 320 height 20
type input "Brianna McLaughlin"
click at [563, 224] on div "Therapist's Name" at bounding box center [585, 208] width 334 height 41
type input "brianna mclaughlin"
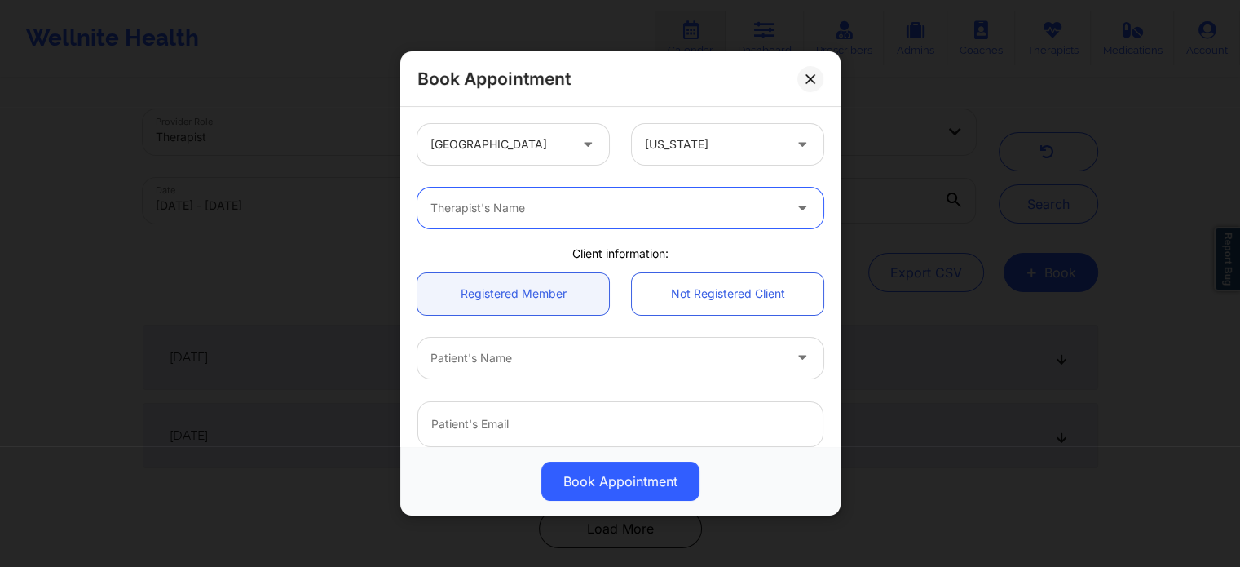
click at [597, 212] on div at bounding box center [607, 208] width 352 height 20
type input "brianna"
click at [822, 82] on button at bounding box center [811, 79] width 26 height 26
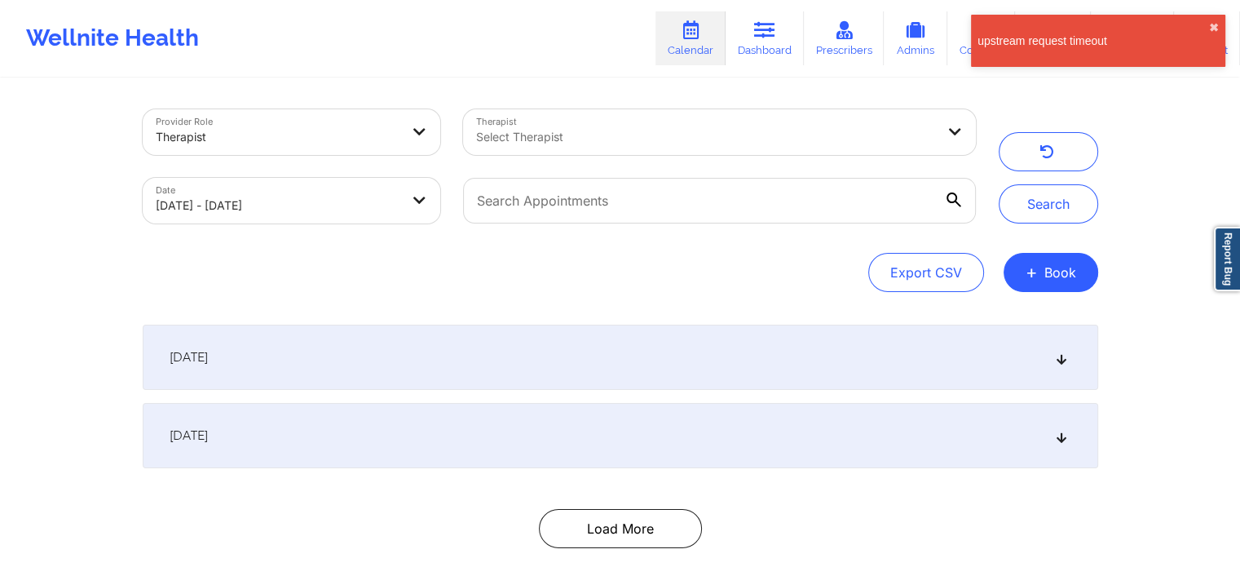
click at [701, 54] on link "Calendar" at bounding box center [691, 38] width 70 height 54
click at [673, 211] on input "text" at bounding box center [719, 201] width 512 height 46
click at [664, 135] on div at bounding box center [705, 137] width 459 height 20
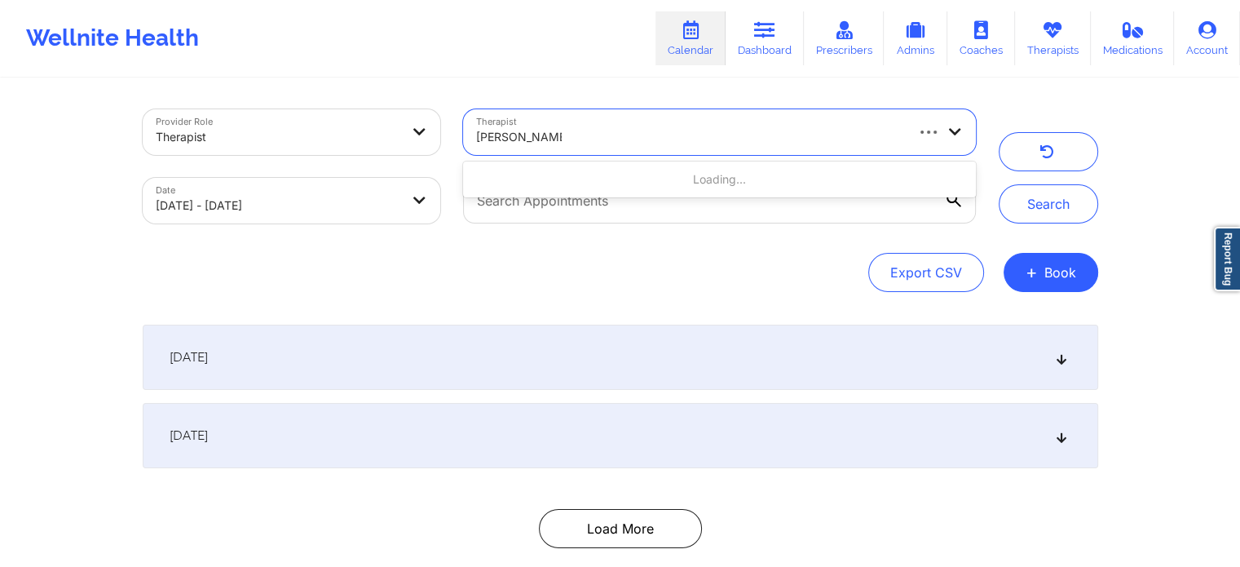
type input "micheal weuste"
click at [705, 36] on link "Calendar" at bounding box center [691, 38] width 70 height 54
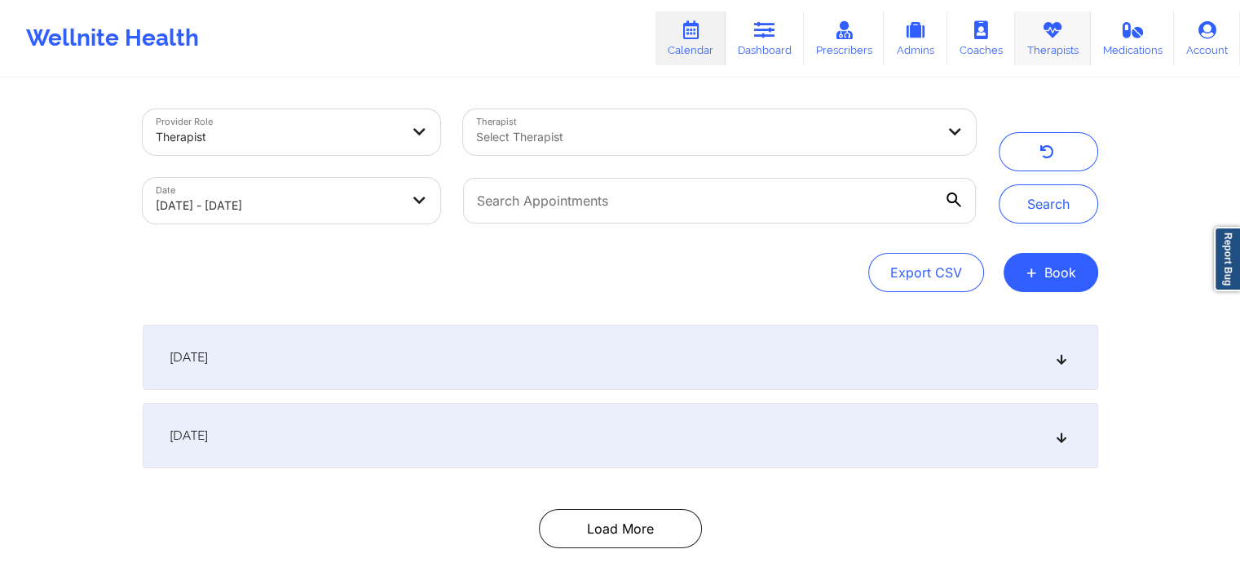
click at [1047, 38] on link "Therapists" at bounding box center [1053, 38] width 76 height 54
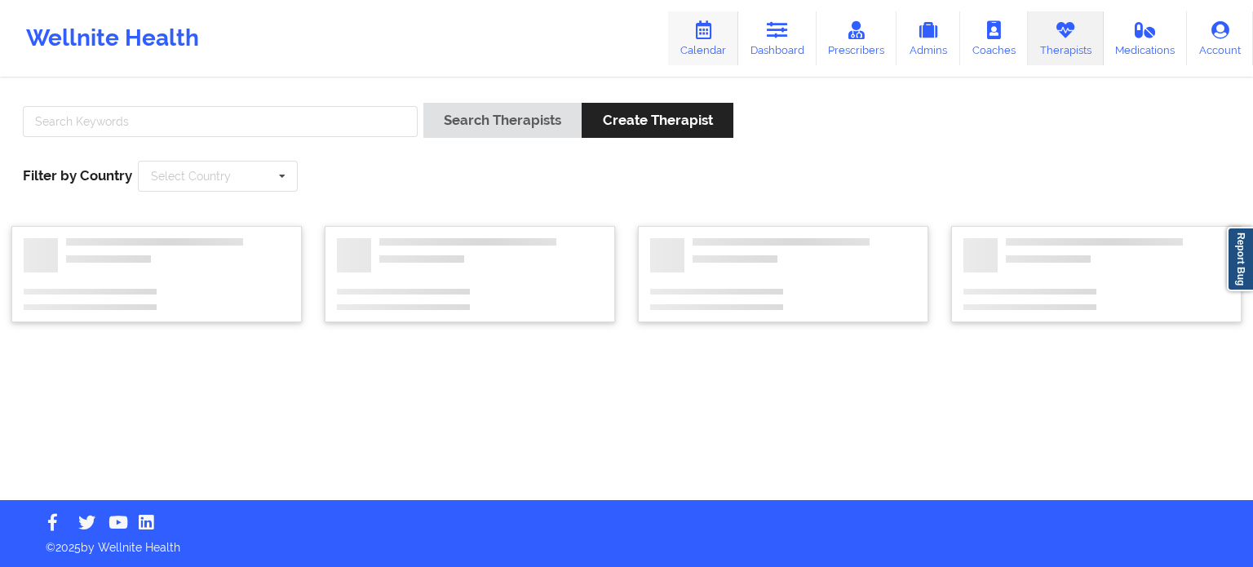
click at [700, 35] on icon at bounding box center [702, 30] width 21 height 18
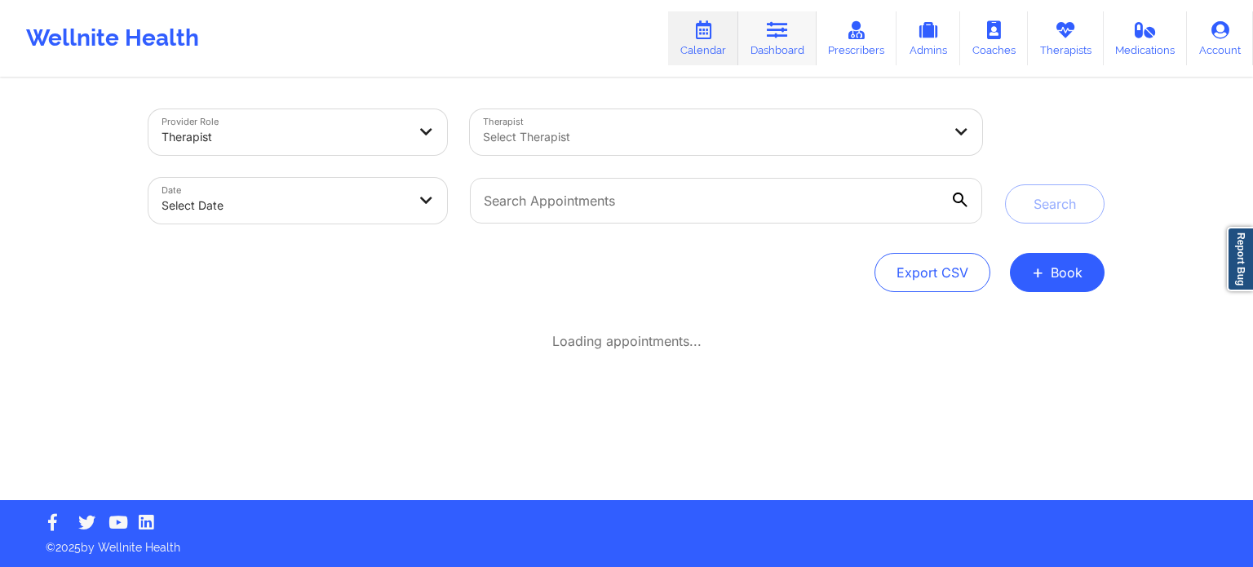
click at [776, 41] on link "Dashboard" at bounding box center [777, 38] width 78 height 54
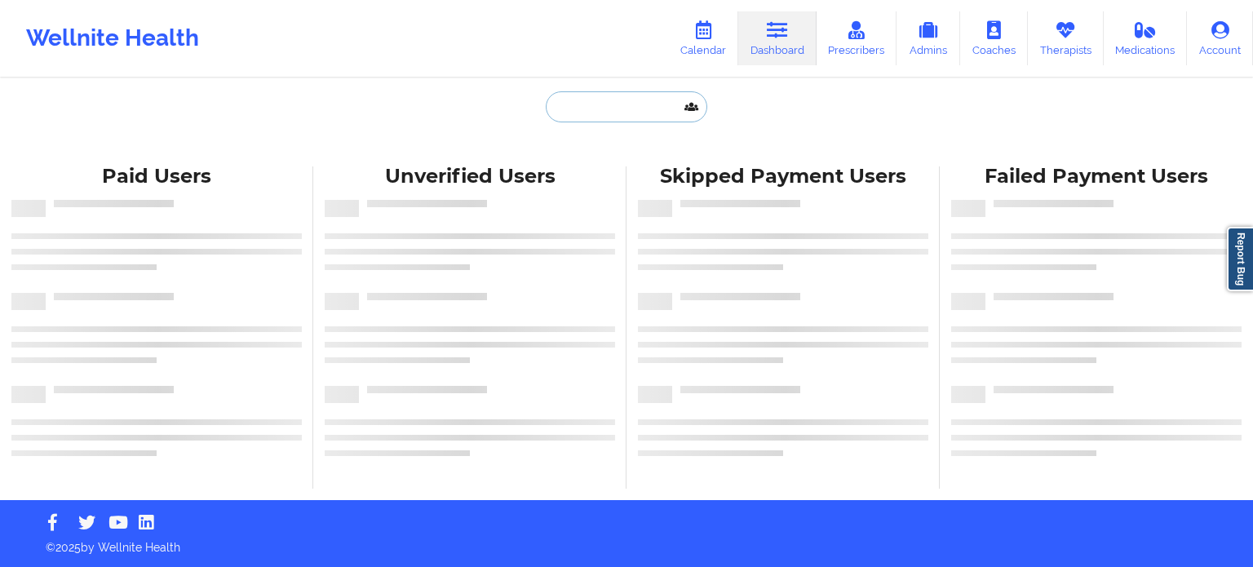
click at [608, 113] on input "text" at bounding box center [626, 106] width 161 height 31
paste input "Joanna Wruszak"
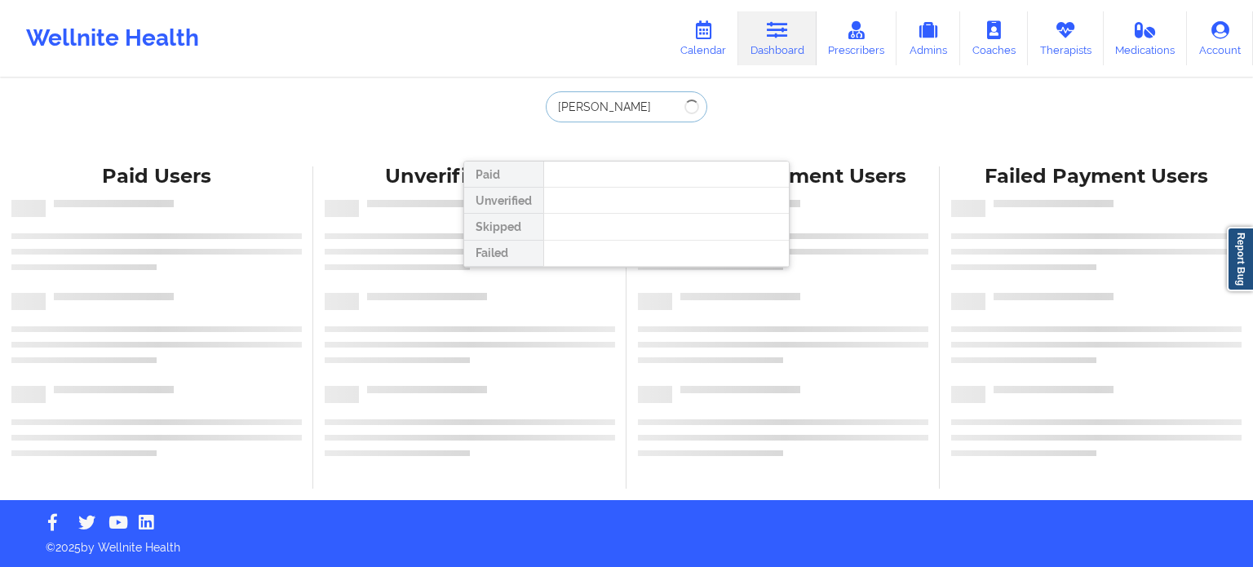
type input "Joanna Wruszak"
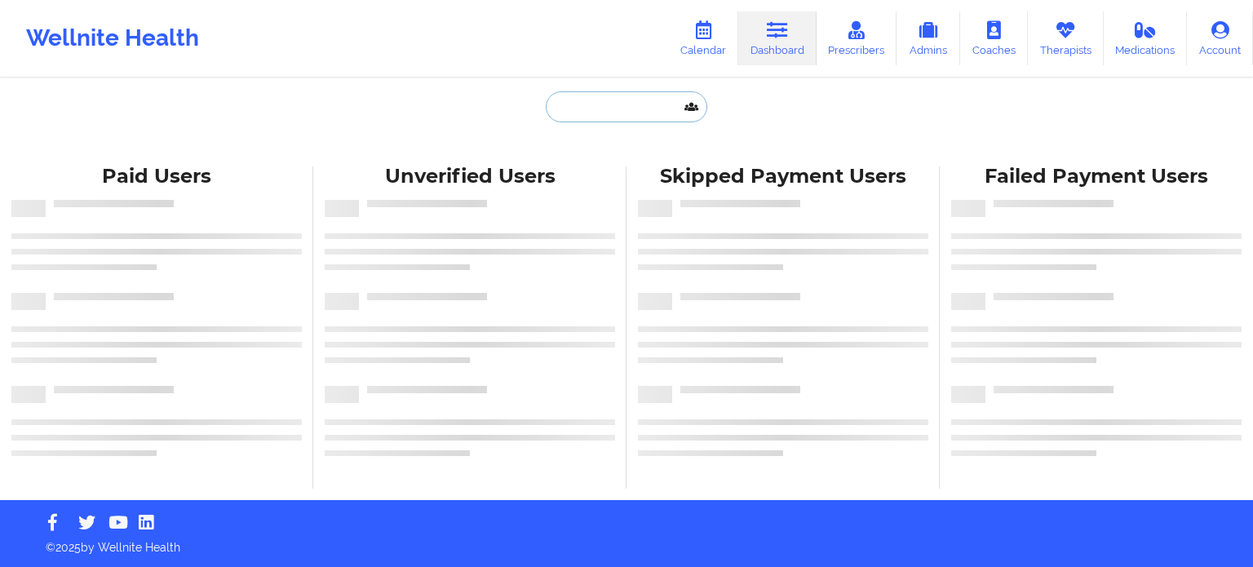
click at [608, 122] on input "text" at bounding box center [626, 106] width 161 height 31
click at [610, 103] on input "text" at bounding box center [626, 106] width 161 height 31
paste input "[PERSON_NAME]"
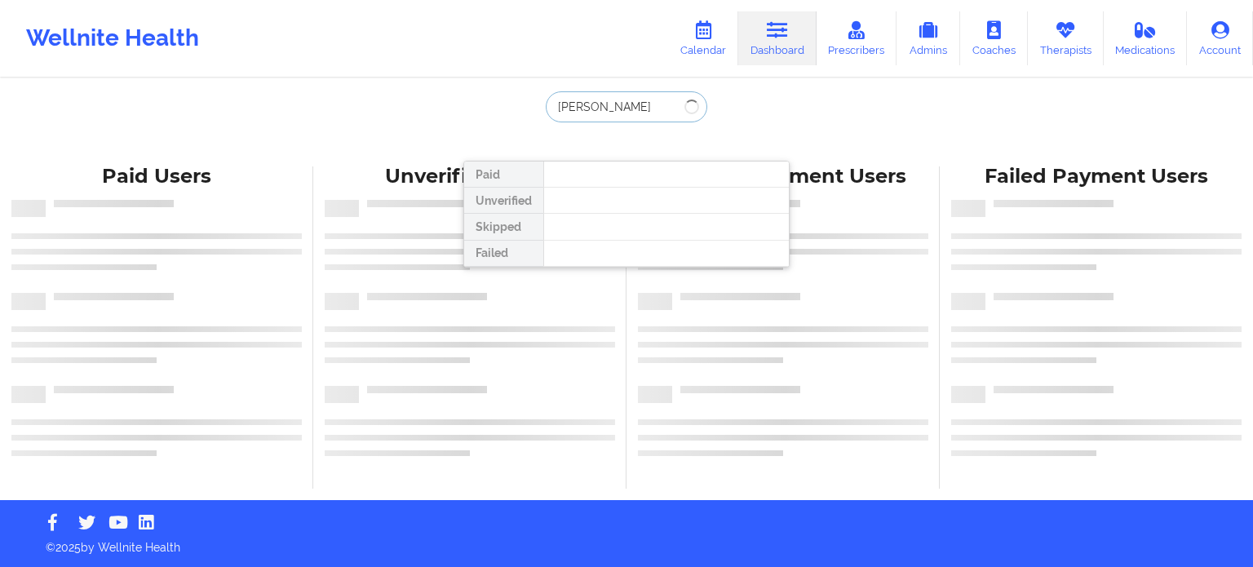
drag, startPoint x: 674, startPoint y: 111, endPoint x: 403, endPoint y: 99, distance: 271.0
click at [407, 100] on div "Joanna Wruszak Paid Unverified Skipped Failed Paid Users Unverified Users Skipp…" at bounding box center [626, 250] width 1253 height 500
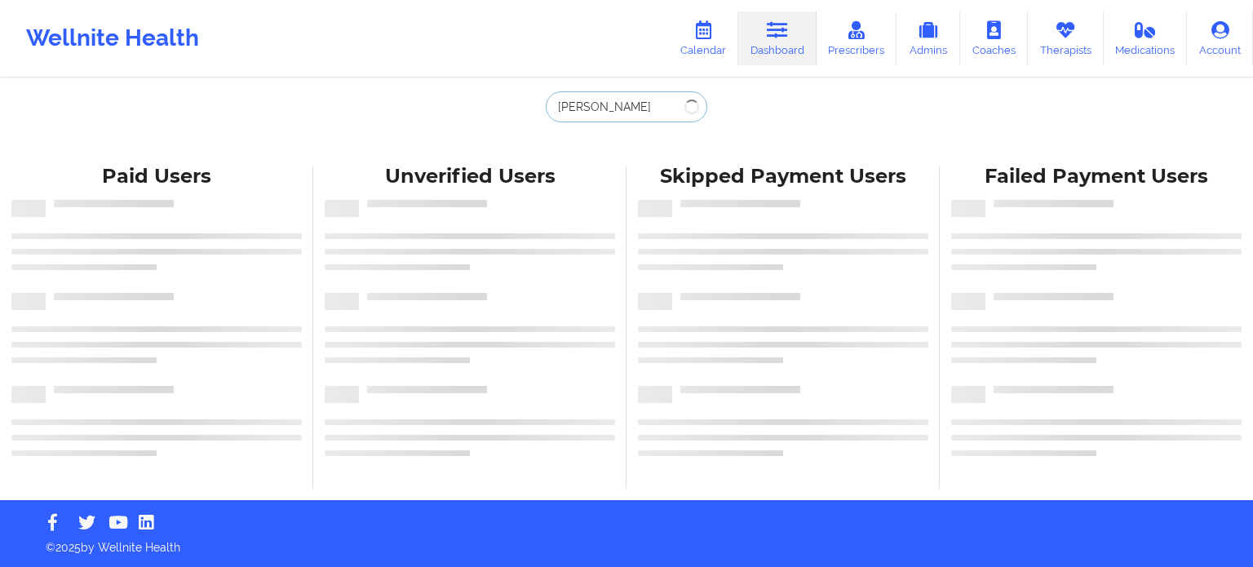
paste input "TRANQUILITY.JOJO@YAHOO.COM"
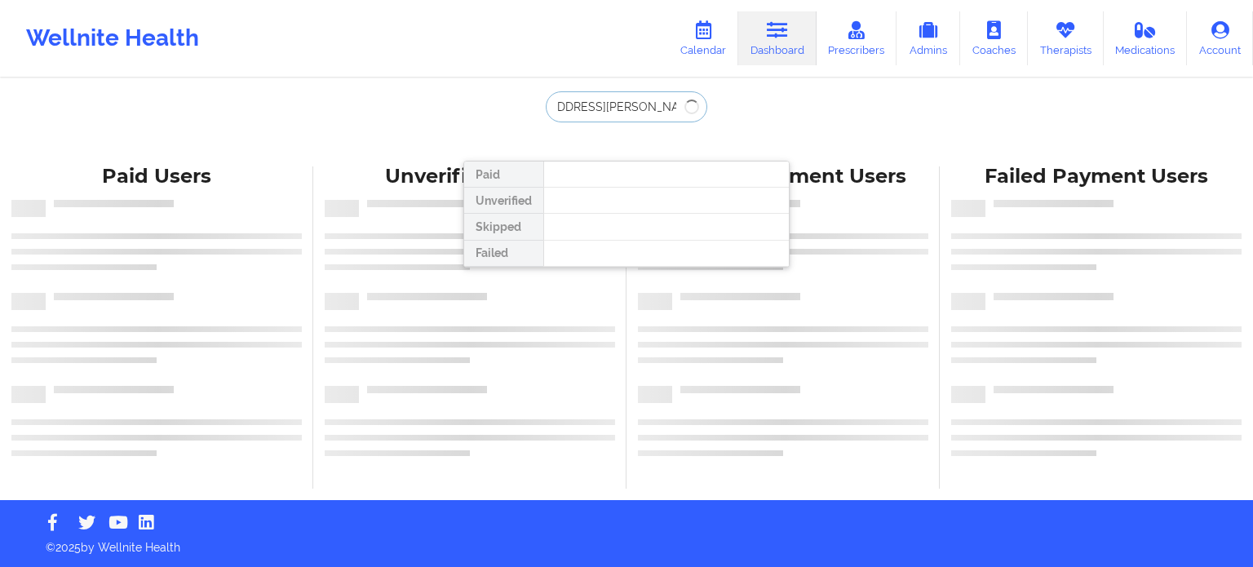
type input "TRANQUILITY.JOJO@YAHOO.COM"
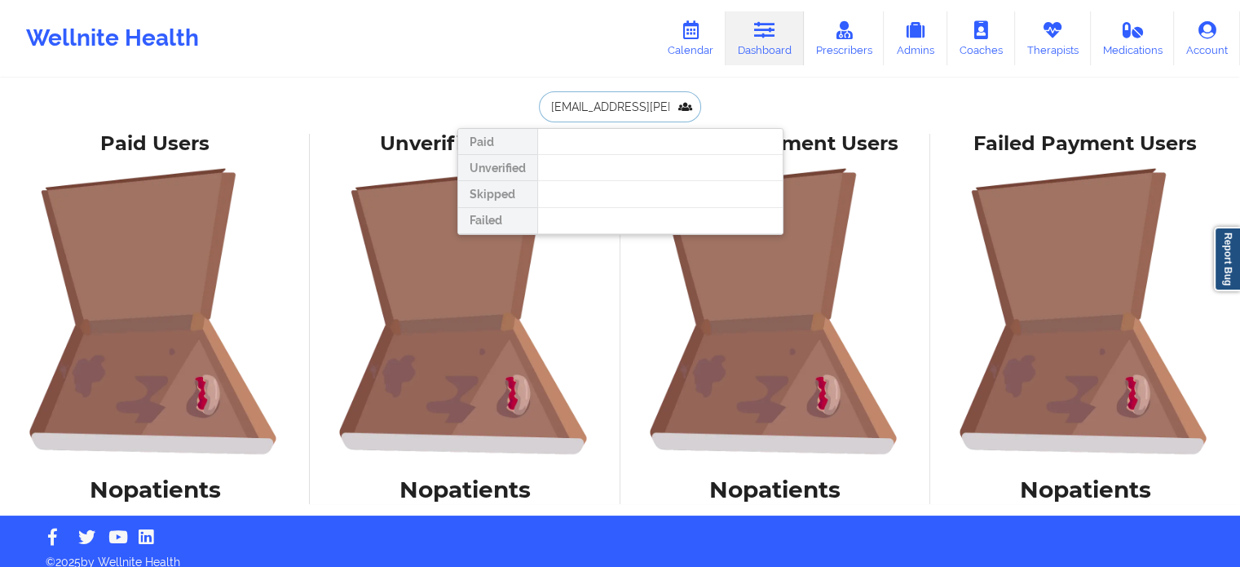
scroll to position [0, 0]
drag, startPoint x: 680, startPoint y: 102, endPoint x: 421, endPoint y: 104, distance: 259.4
click at [421, 104] on div "TRANQUILITY.JOJO@YAHOO.COM Paid Unverified Skipped Failed Paid Users No patient…" at bounding box center [620, 257] width 1240 height 515
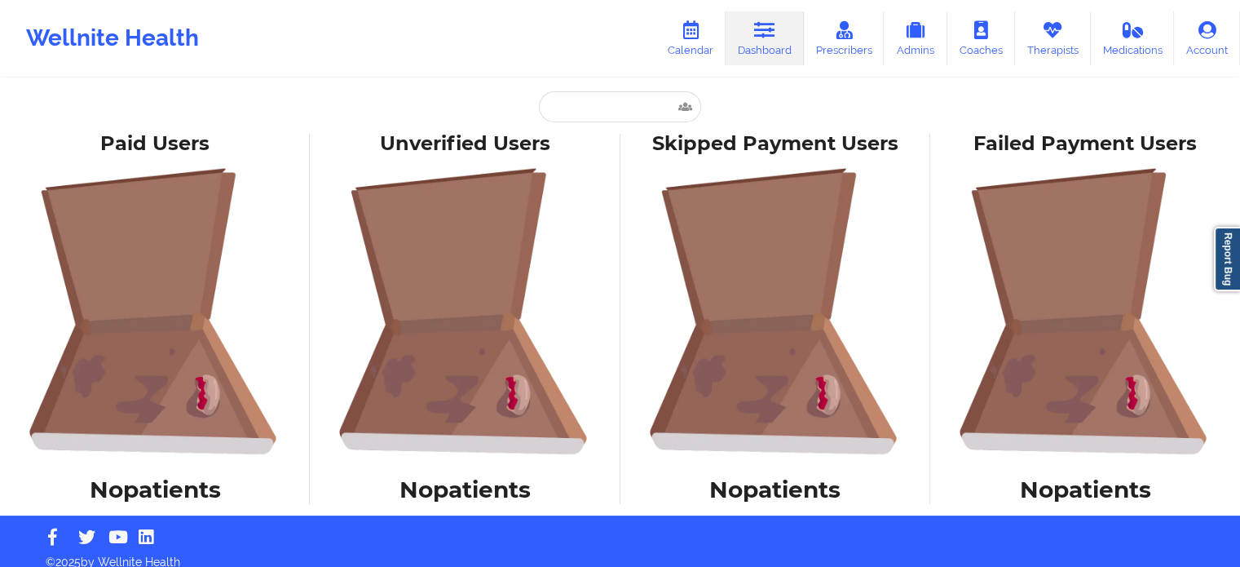
click at [781, 40] on link "Dashboard" at bounding box center [765, 38] width 78 height 54
